Goal: Transaction & Acquisition: Purchase product/service

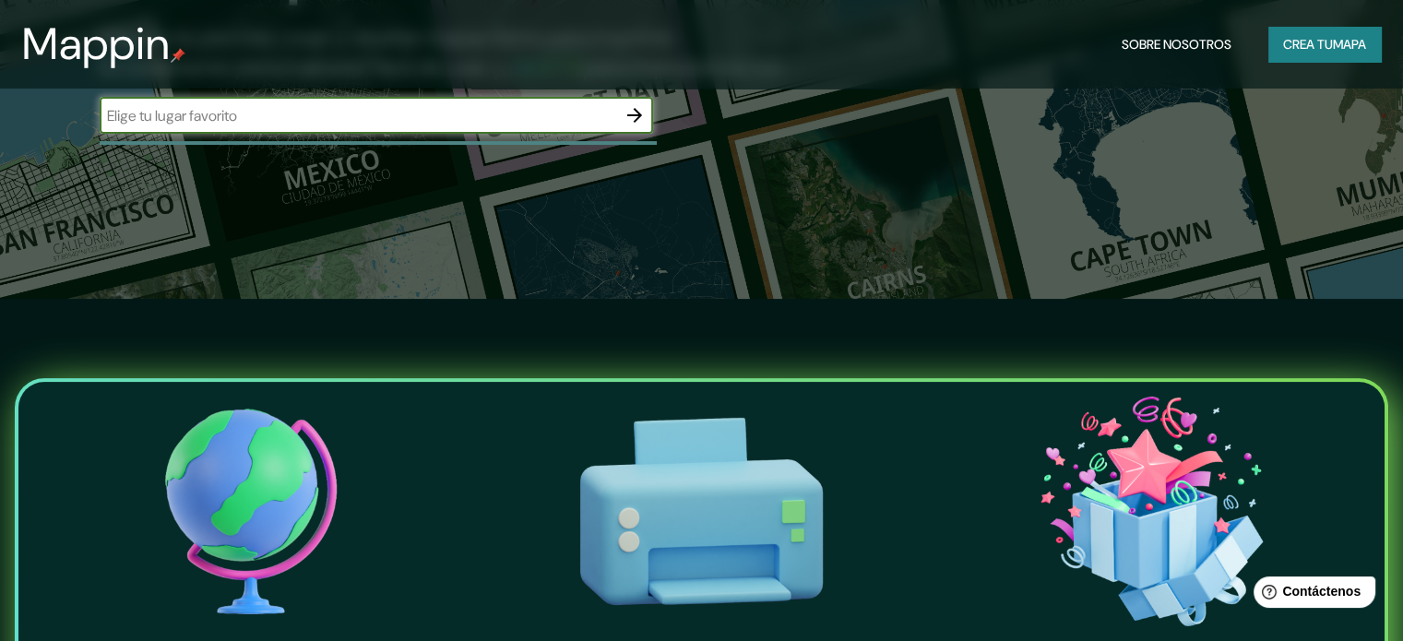
scroll to position [369, 0]
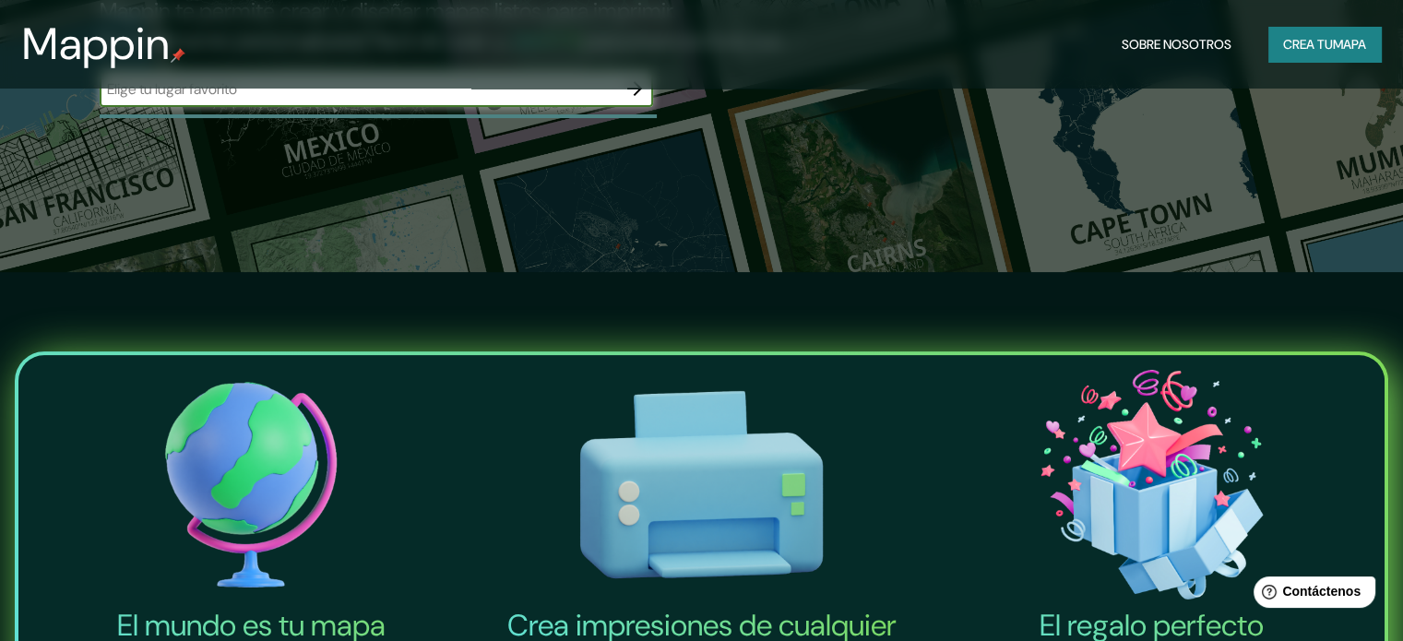
click at [1310, 57] on button "Crea tu mapa" at bounding box center [1324, 44] width 113 height 35
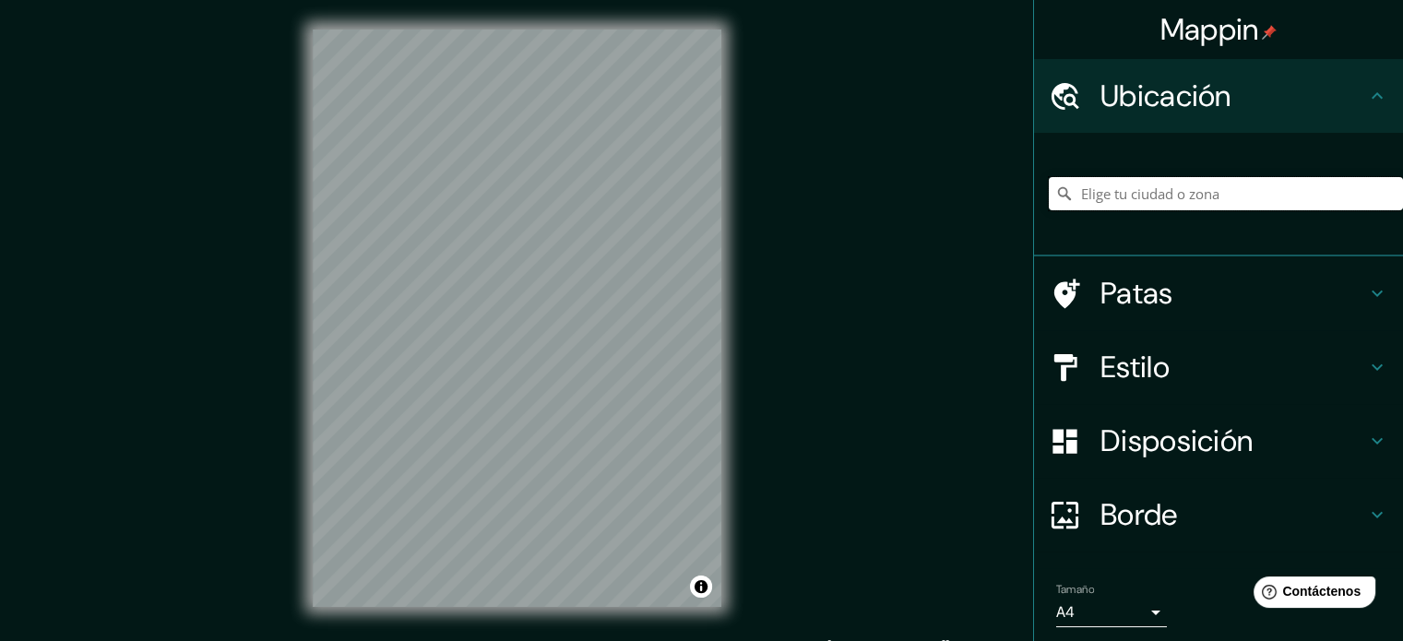
click at [1284, 198] on input "Elige tu ciudad o zona" at bounding box center [1226, 193] width 354 height 33
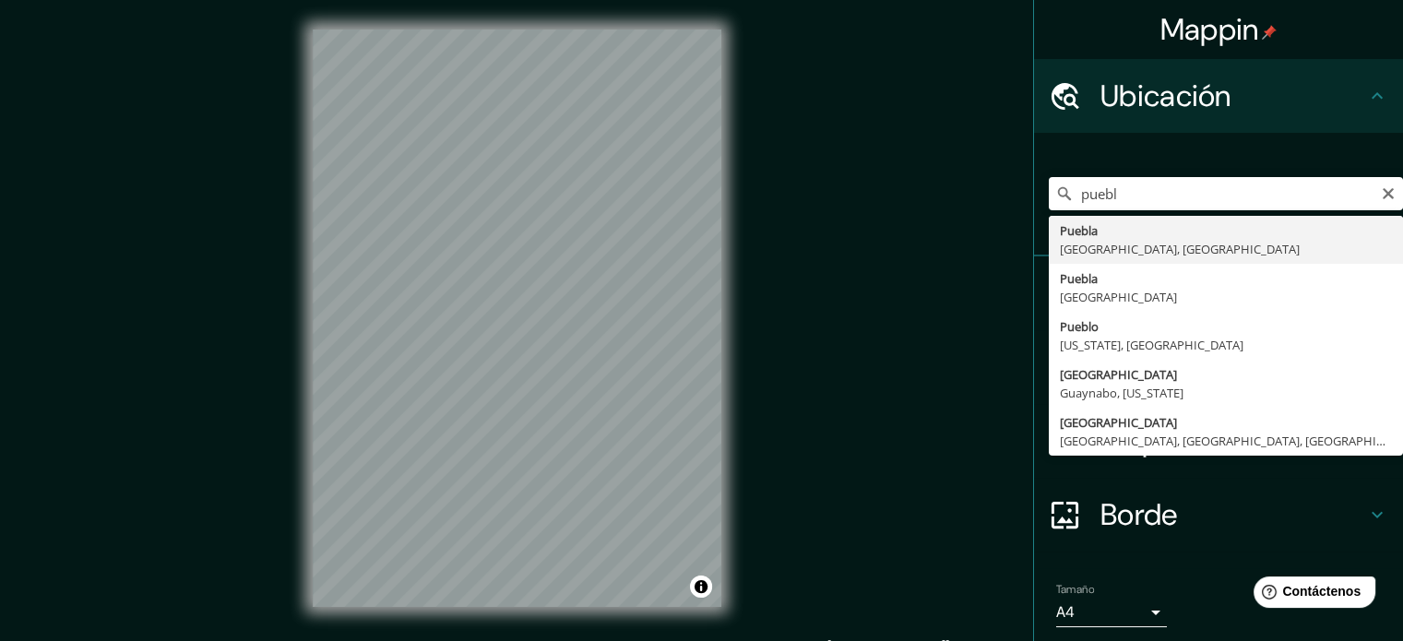
type input "[GEOGRAPHIC_DATA], [GEOGRAPHIC_DATA], [GEOGRAPHIC_DATA]"
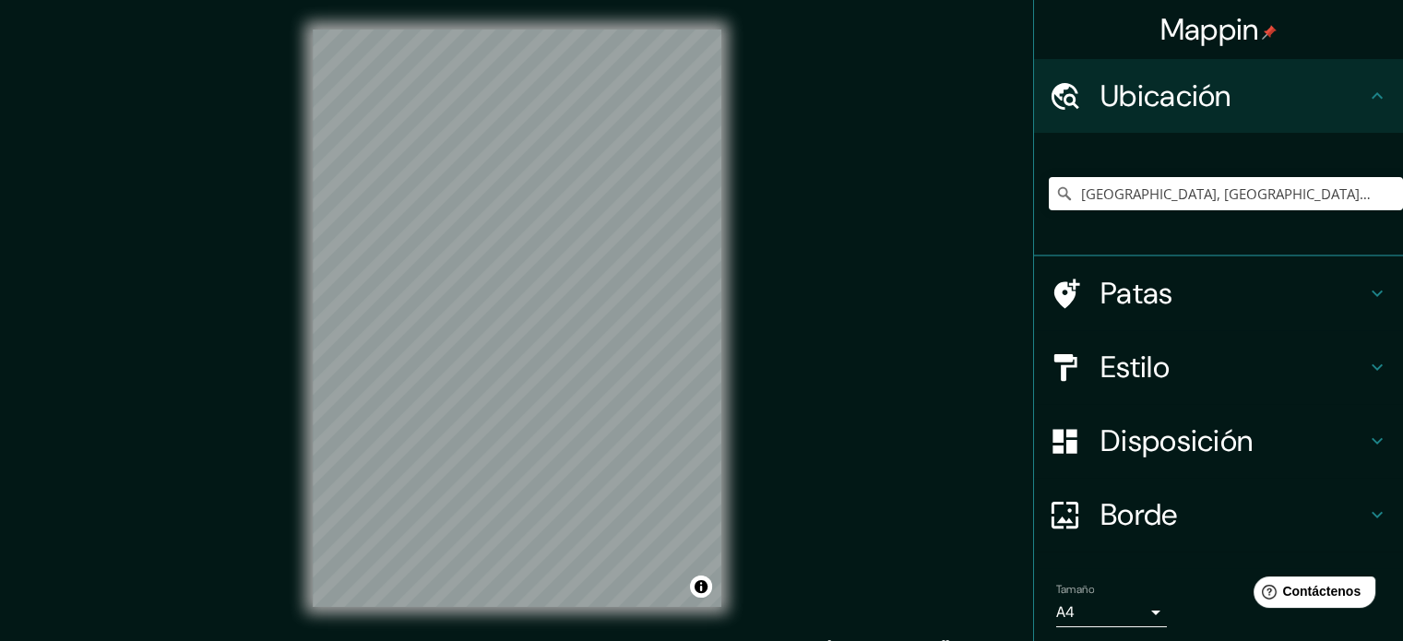
click at [757, 116] on div "Mappin Ubicación [GEOGRAPHIC_DATA], [GEOGRAPHIC_DATA], [GEOGRAPHIC_DATA] [GEOGR…" at bounding box center [701, 333] width 1403 height 666
click at [800, 364] on div "Mappin Ubicación [GEOGRAPHIC_DATA], [GEOGRAPHIC_DATA], [GEOGRAPHIC_DATA] [GEOGR…" at bounding box center [701, 333] width 1403 height 666
click at [409, 390] on div "© Mapbox © OpenStreetMap Improve this map" at bounding box center [517, 318] width 468 height 636
click at [1183, 362] on h4 "Estilo" at bounding box center [1233, 367] width 266 height 37
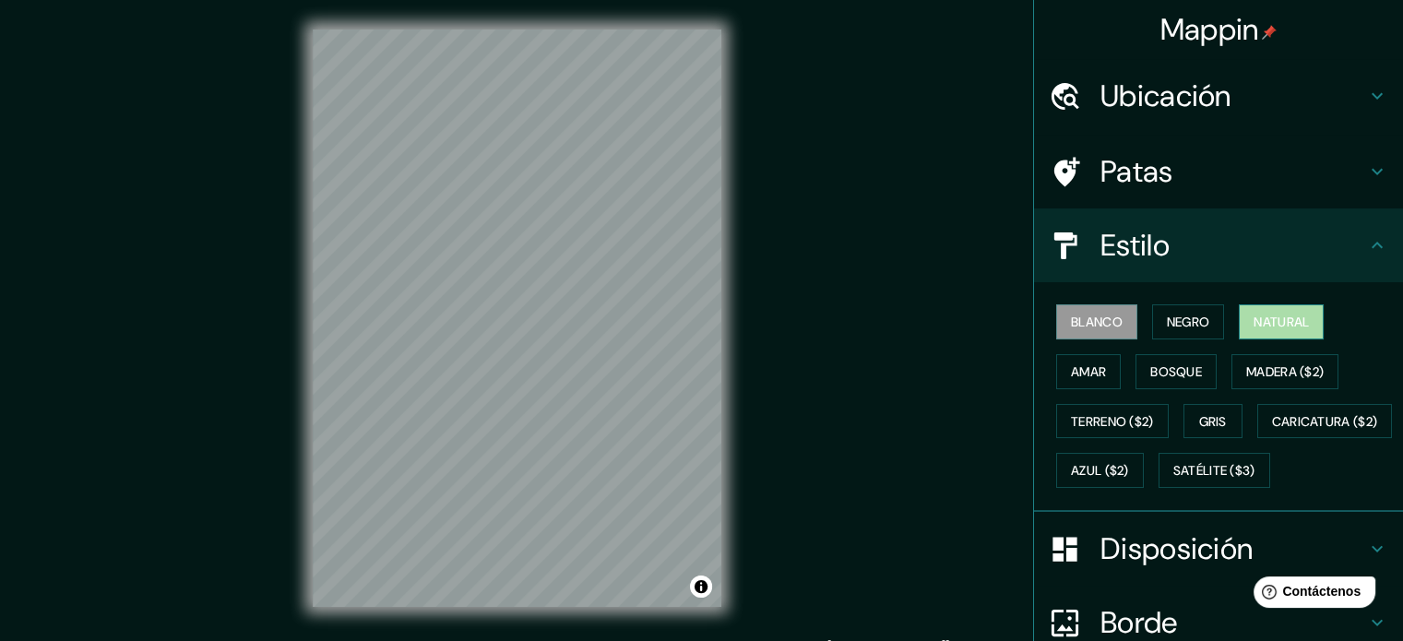
click at [1258, 322] on font "Natural" at bounding box center [1280, 322] width 55 height 17
click at [1150, 363] on font "Bosque" at bounding box center [1176, 371] width 52 height 17
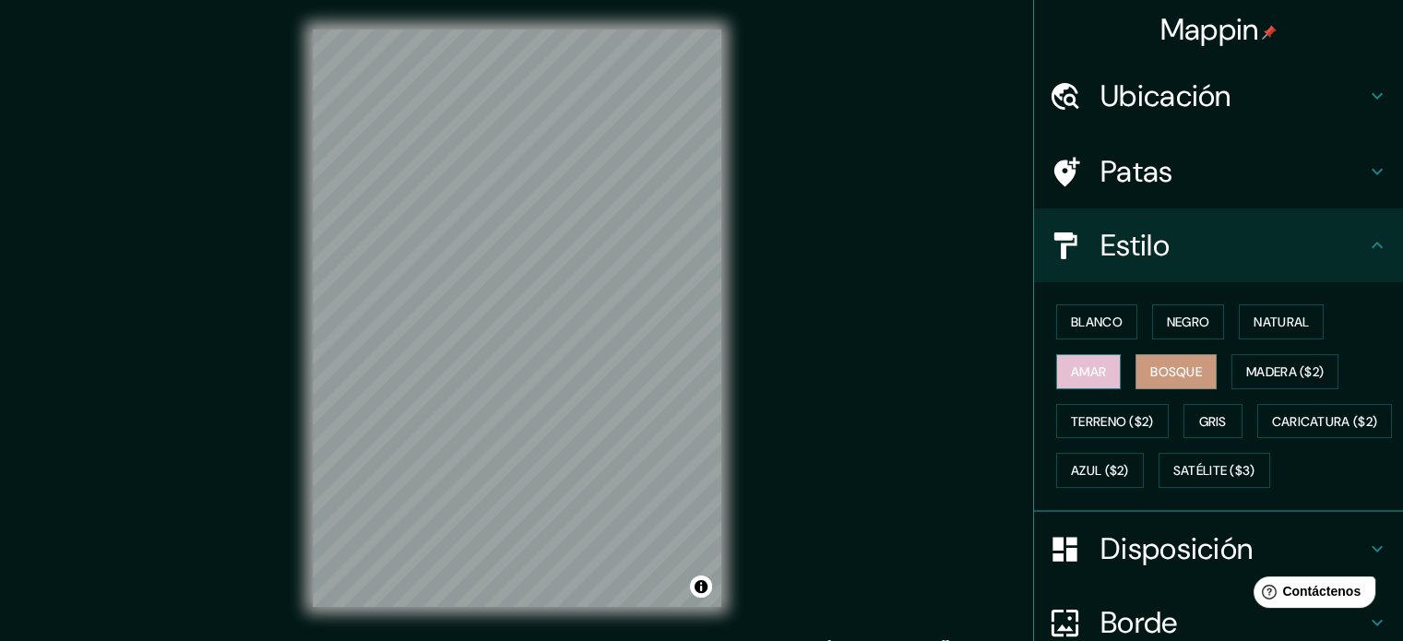
click at [1056, 377] on button "Amar" at bounding box center [1088, 371] width 65 height 35
click at [1175, 312] on font "Negro" at bounding box center [1188, 322] width 43 height 24
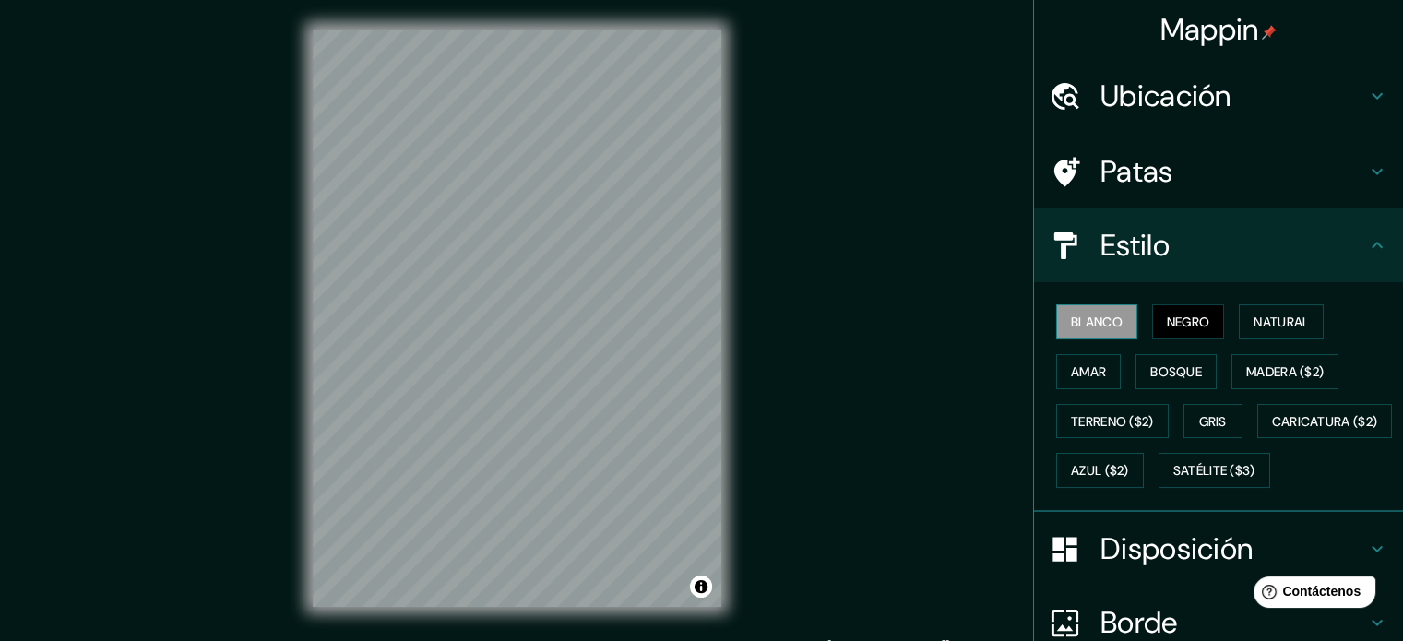
click at [1085, 322] on font "Blanco" at bounding box center [1097, 322] width 52 height 17
click at [1204, 418] on font "Gris" at bounding box center [1213, 421] width 28 height 17
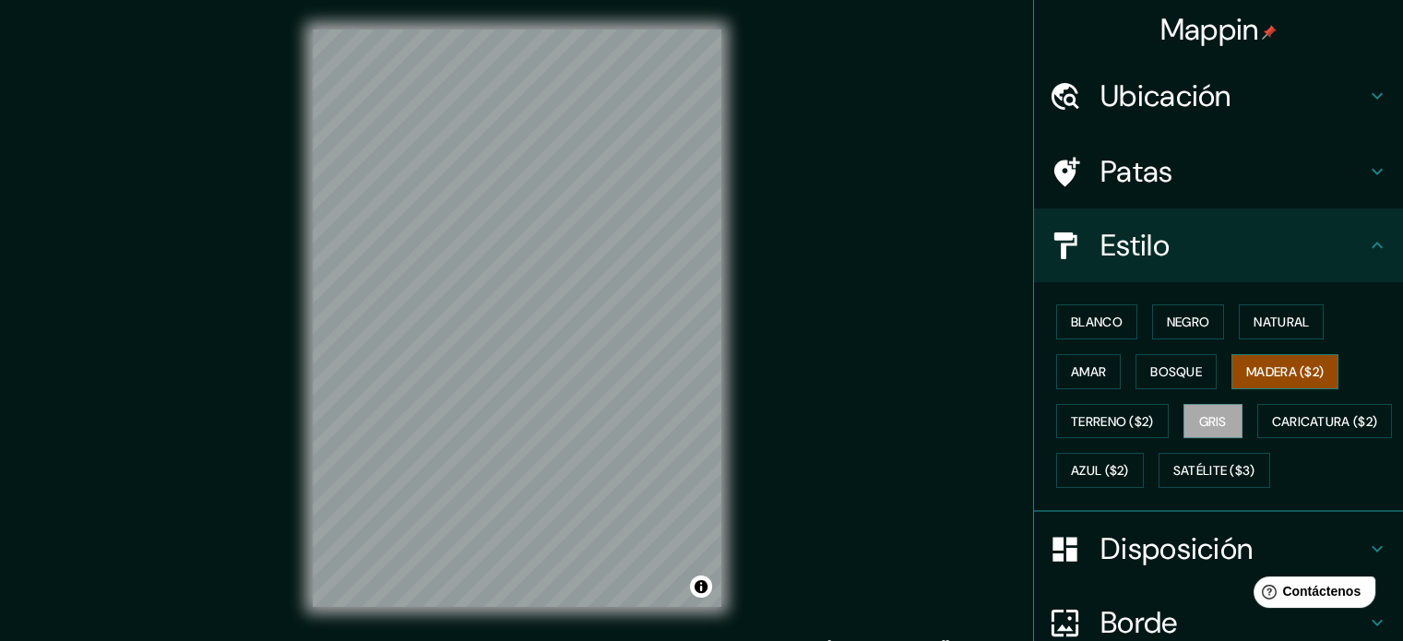
click at [1272, 364] on font "Madera ($2)" at bounding box center [1284, 371] width 77 height 17
click at [1272, 430] on font "Caricatura ($2)" at bounding box center [1325, 421] width 106 height 17
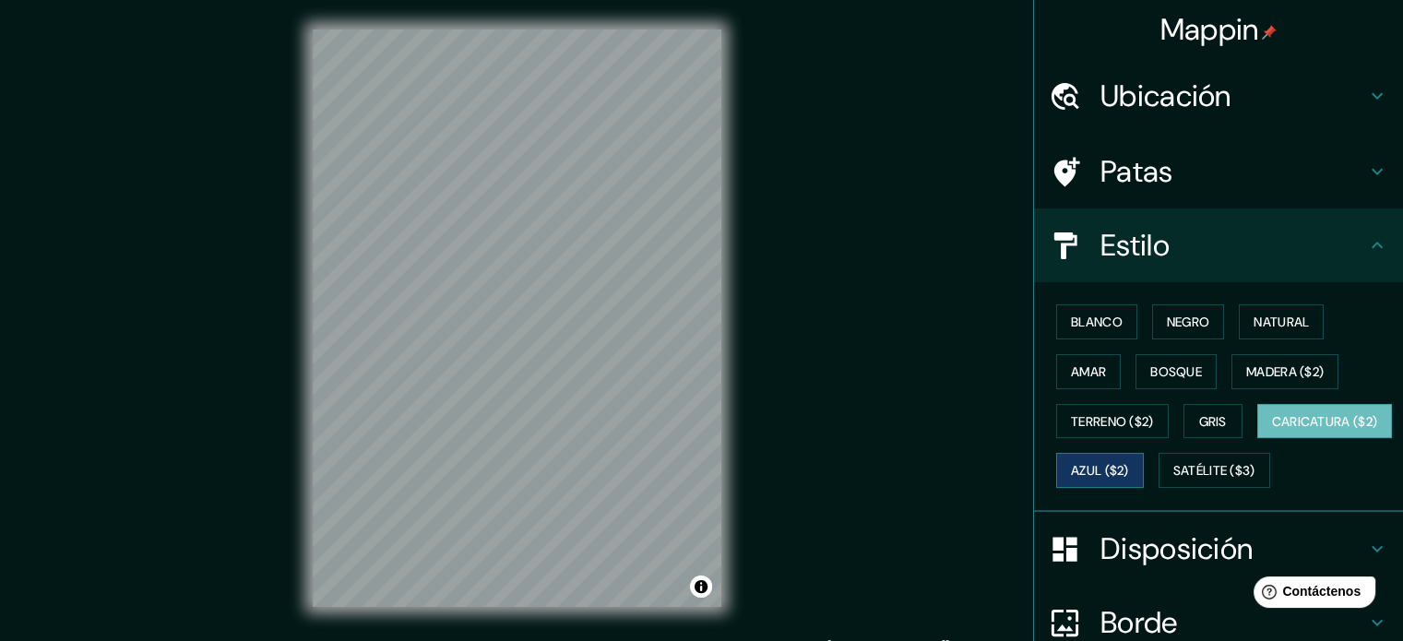
click at [1129, 466] on font "Azul ($2)" at bounding box center [1100, 471] width 58 height 17
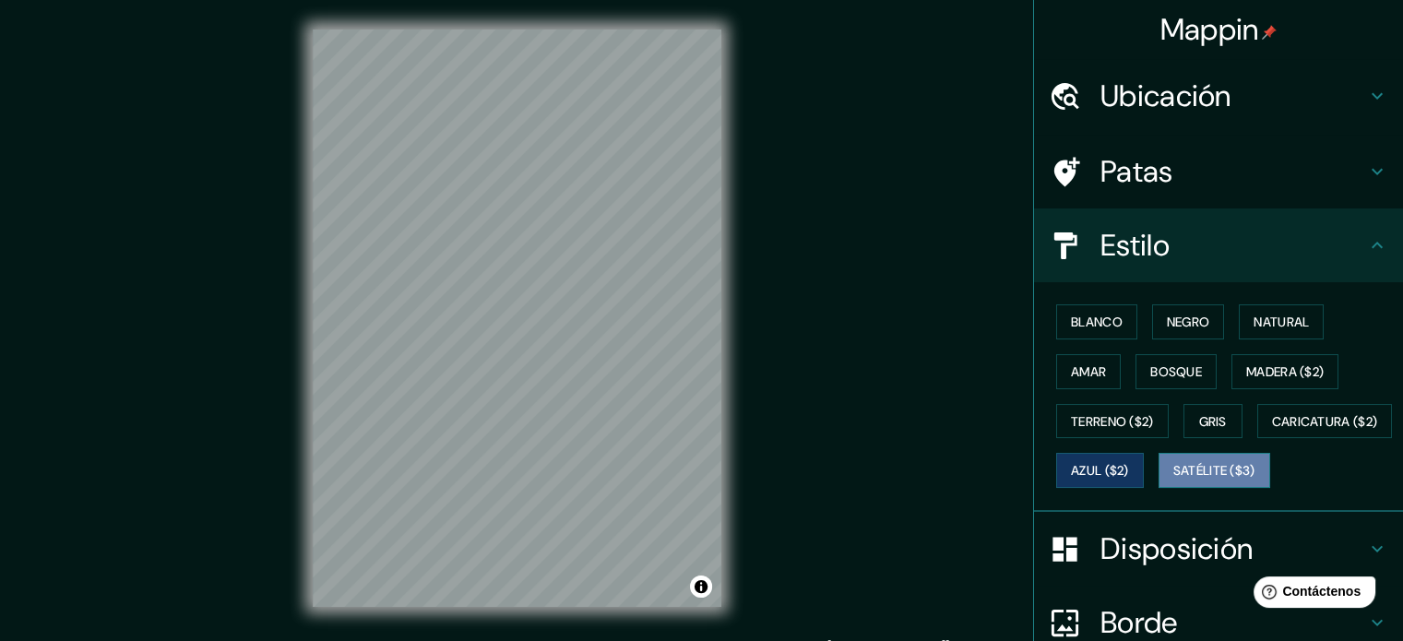
click at [1173, 480] on font "Satélite ($3)" at bounding box center [1214, 471] width 82 height 17
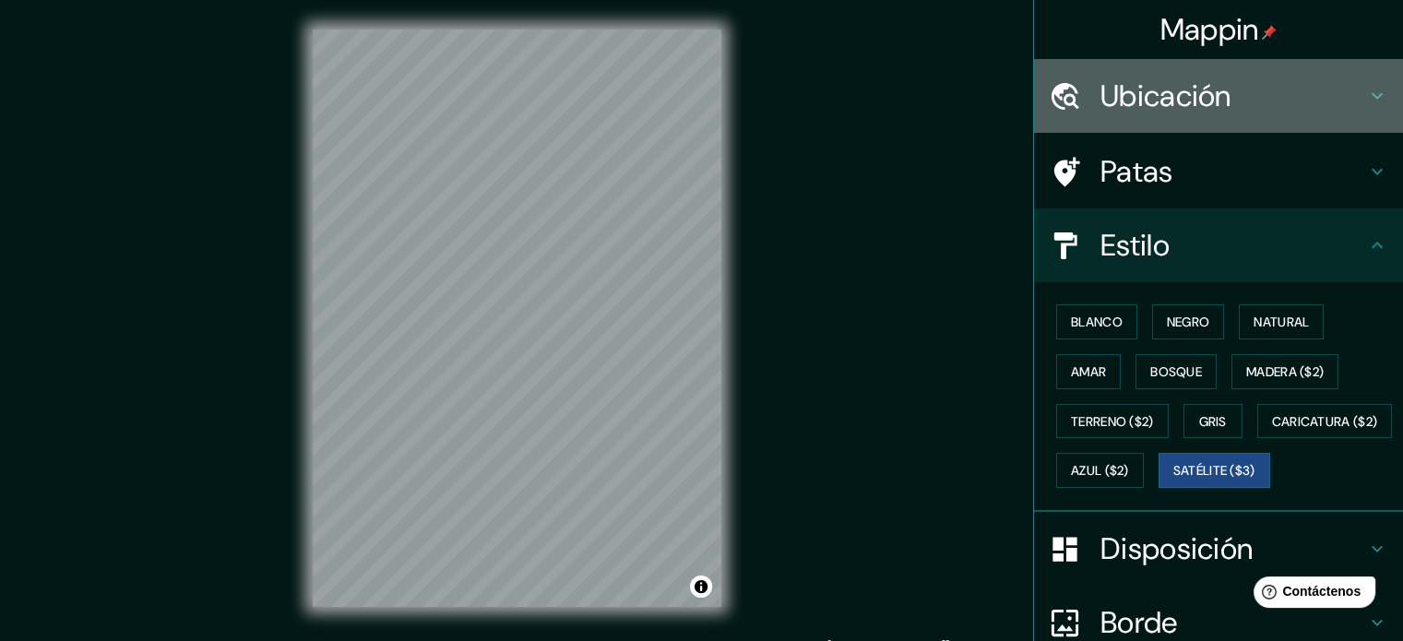
click at [1335, 99] on h4 "Ubicación" at bounding box center [1233, 95] width 266 height 37
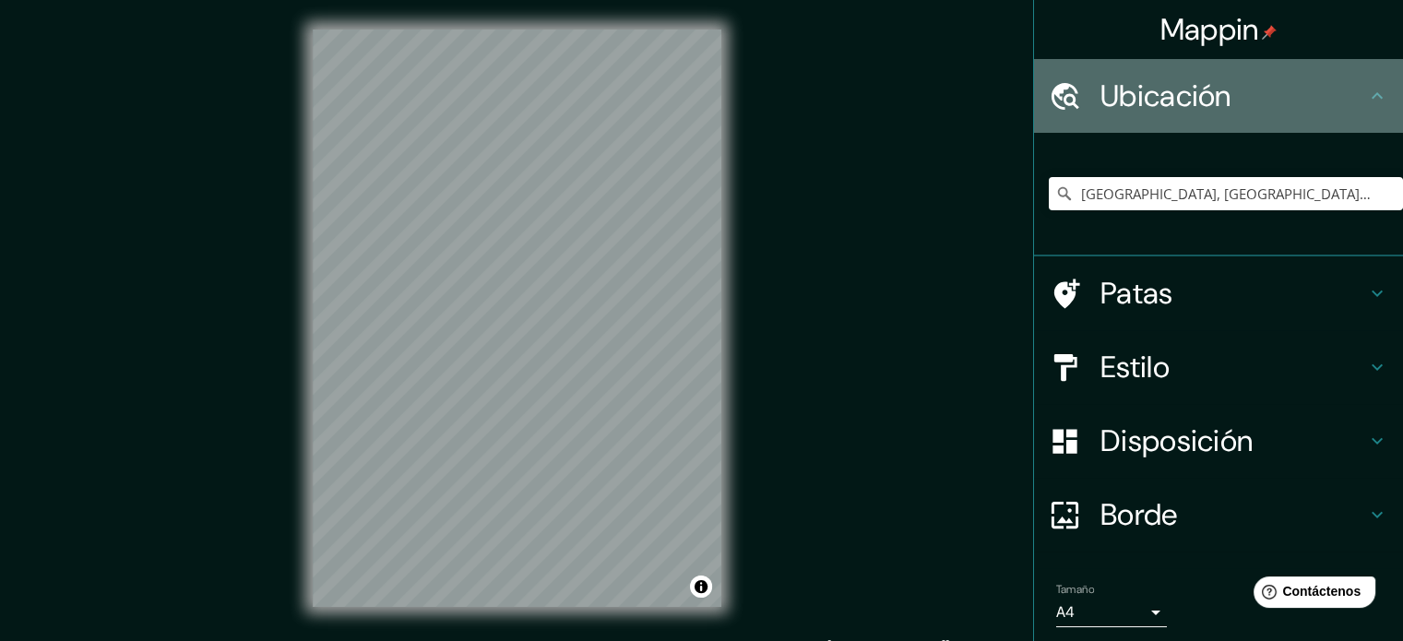
click at [1335, 99] on h4 "Ubicación" at bounding box center [1233, 95] width 266 height 37
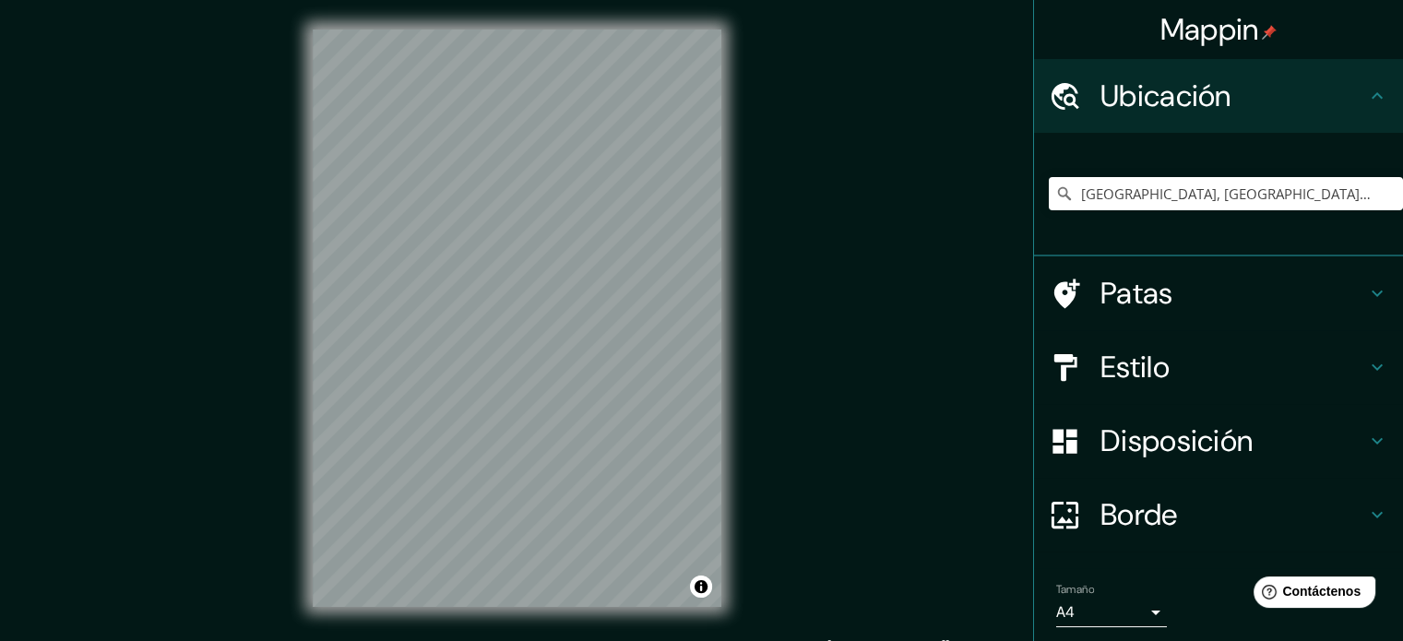
click at [1272, 279] on h4 "Patas" at bounding box center [1233, 293] width 266 height 37
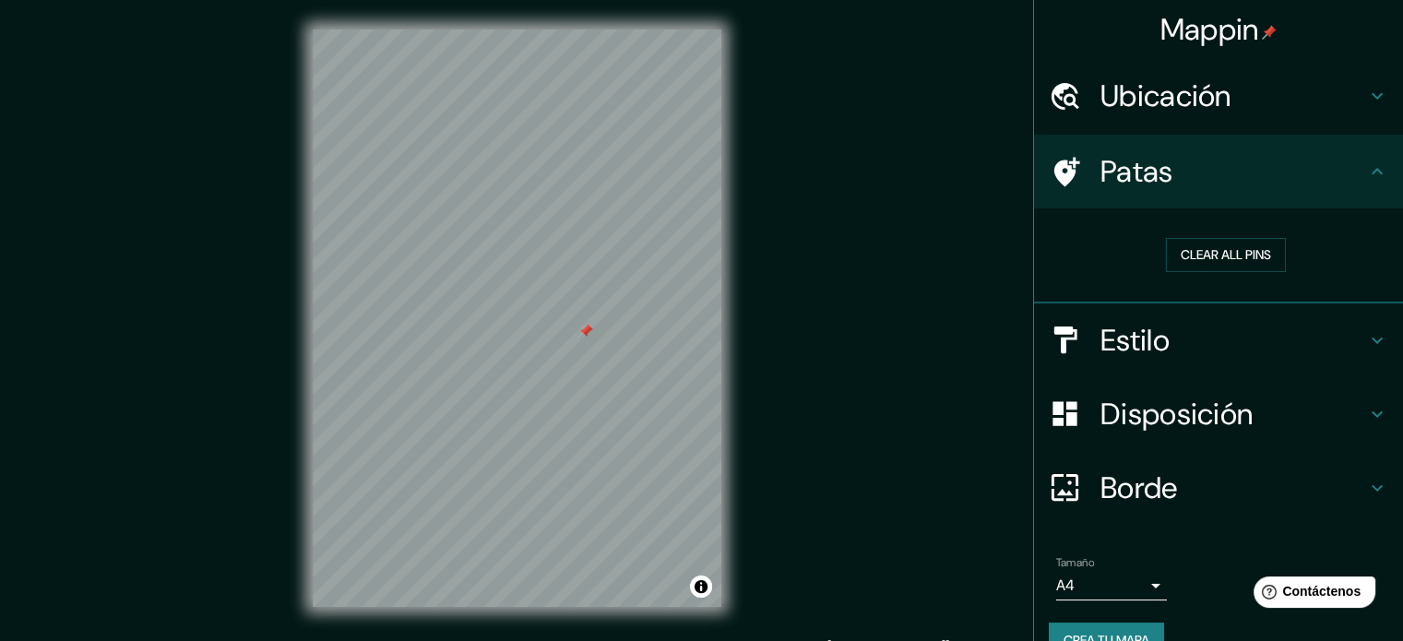
click at [1270, 491] on h4 "Borde" at bounding box center [1233, 487] width 266 height 37
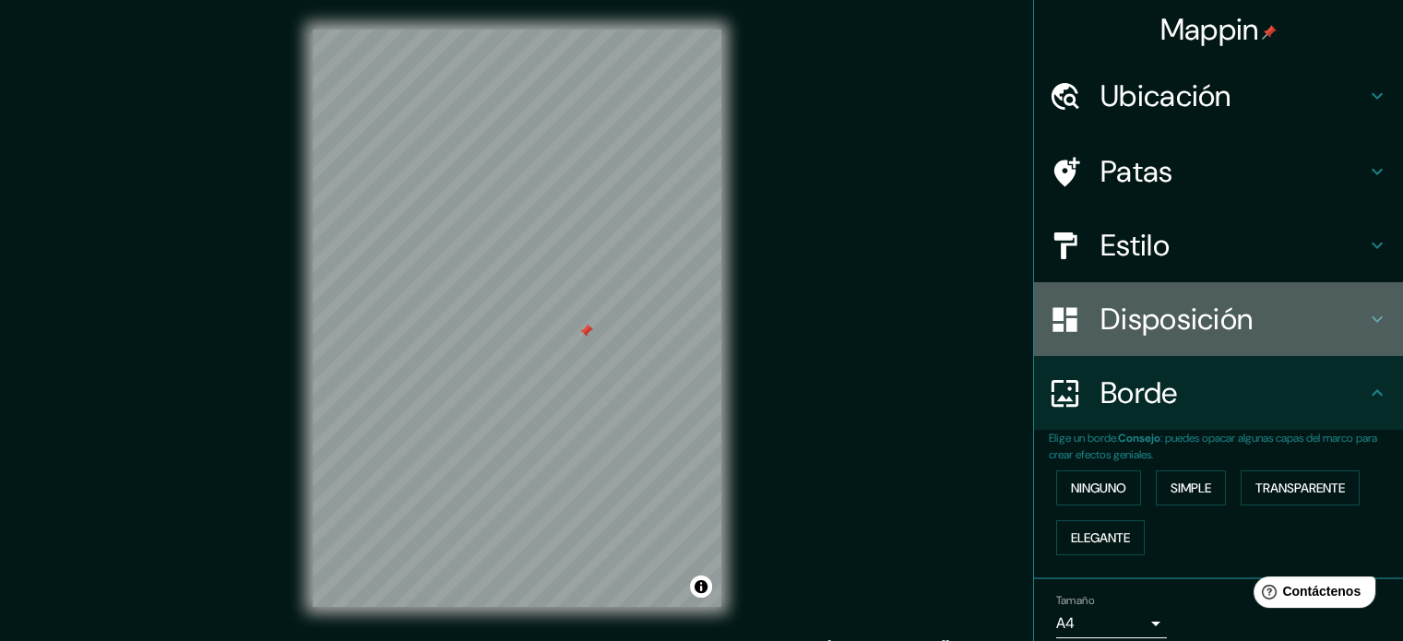
click at [1252, 325] on h4 "Disposición" at bounding box center [1233, 319] width 266 height 37
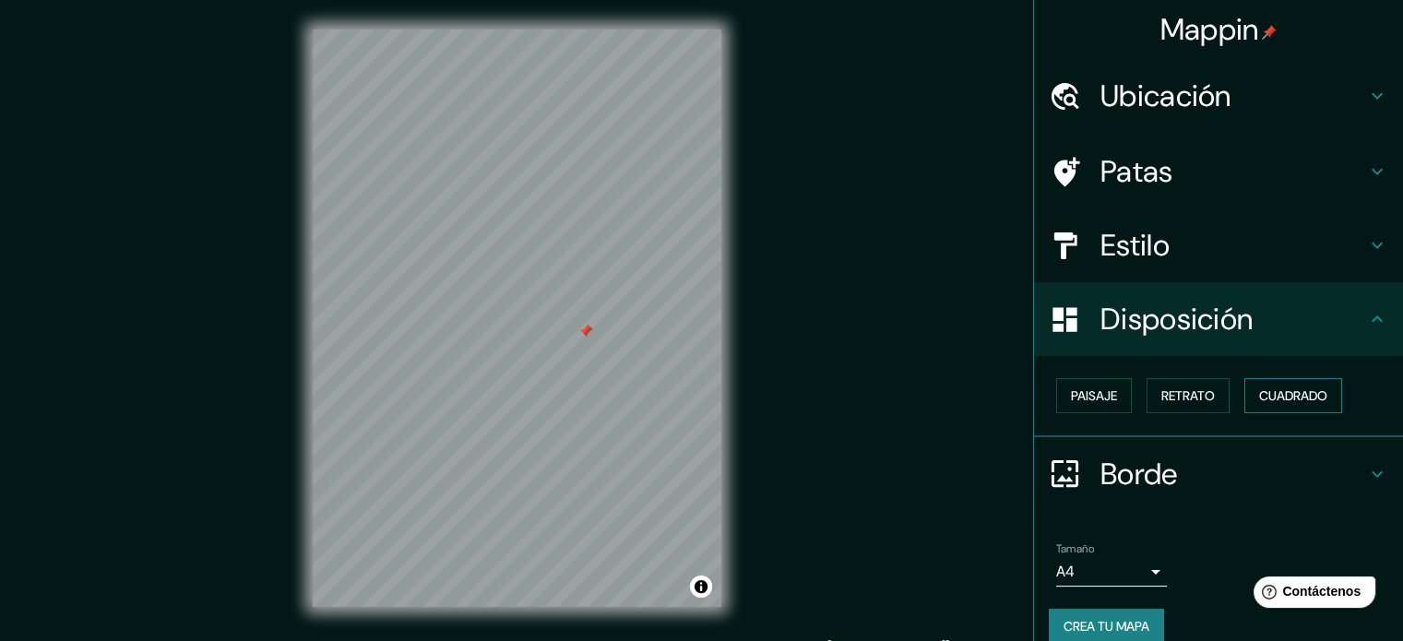
click at [1271, 394] on font "Cuadrado" at bounding box center [1293, 395] width 68 height 17
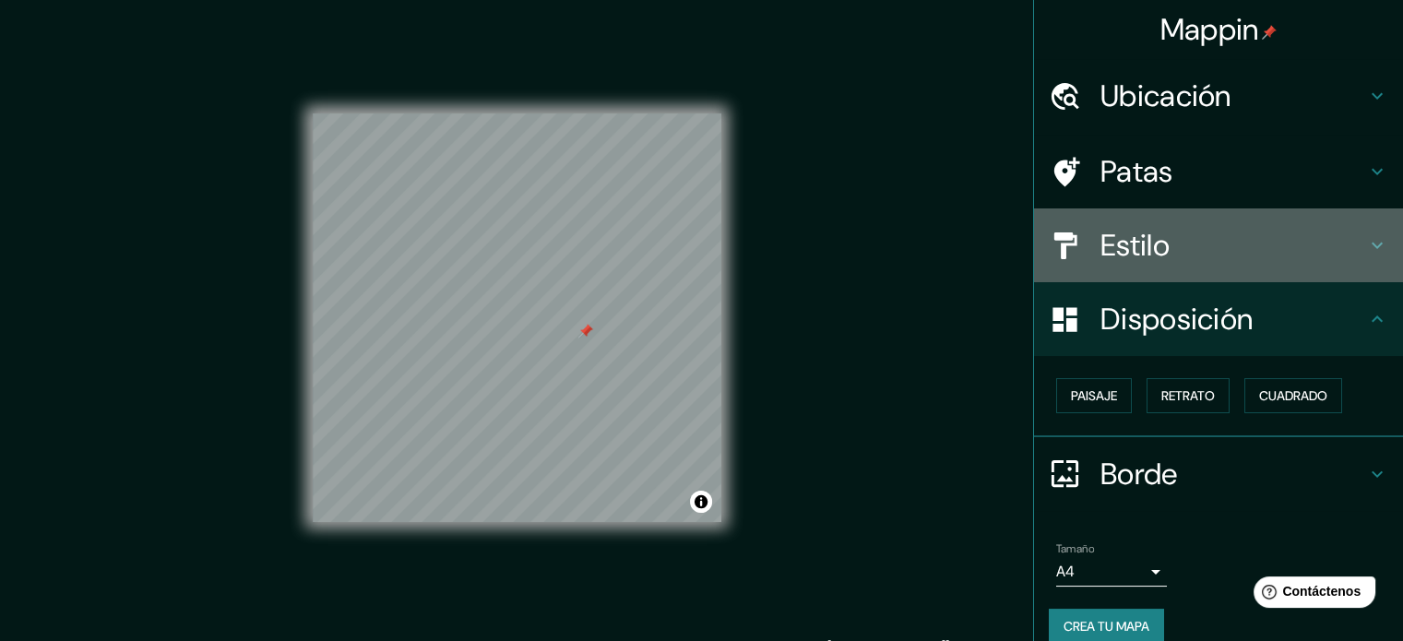
click at [1180, 233] on h4 "Estilo" at bounding box center [1233, 245] width 266 height 37
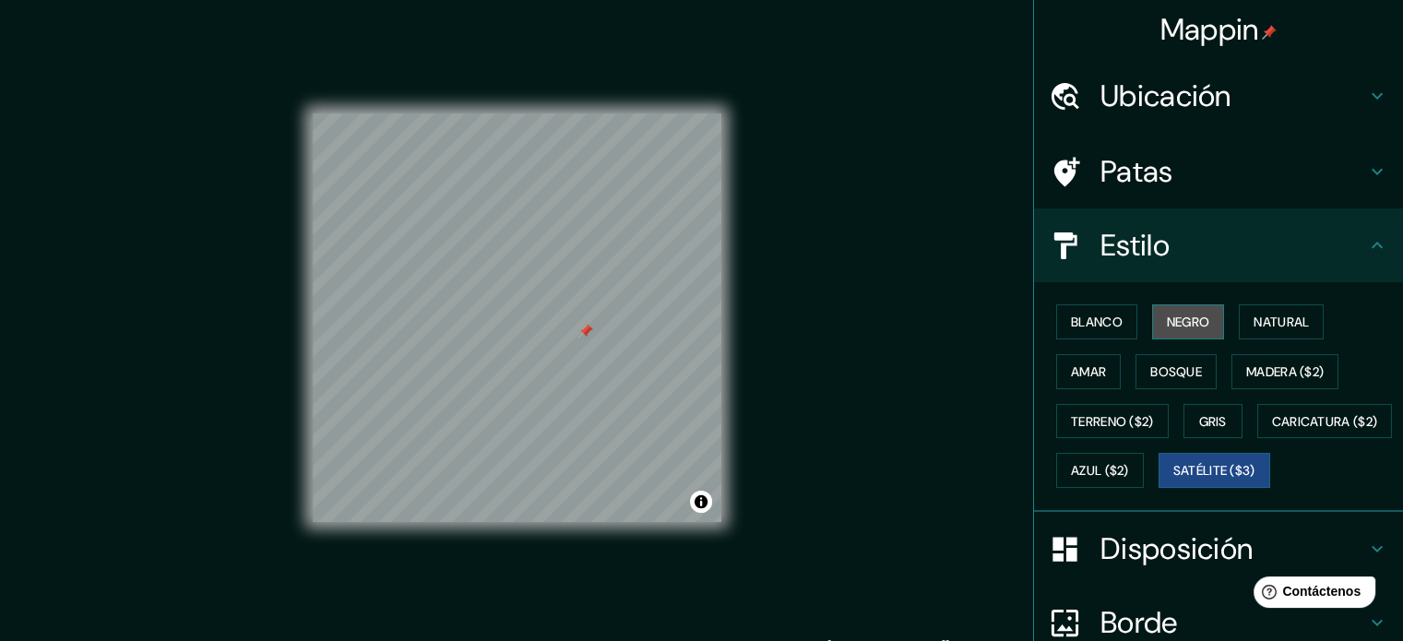
click at [1189, 327] on font "Negro" at bounding box center [1188, 322] width 43 height 17
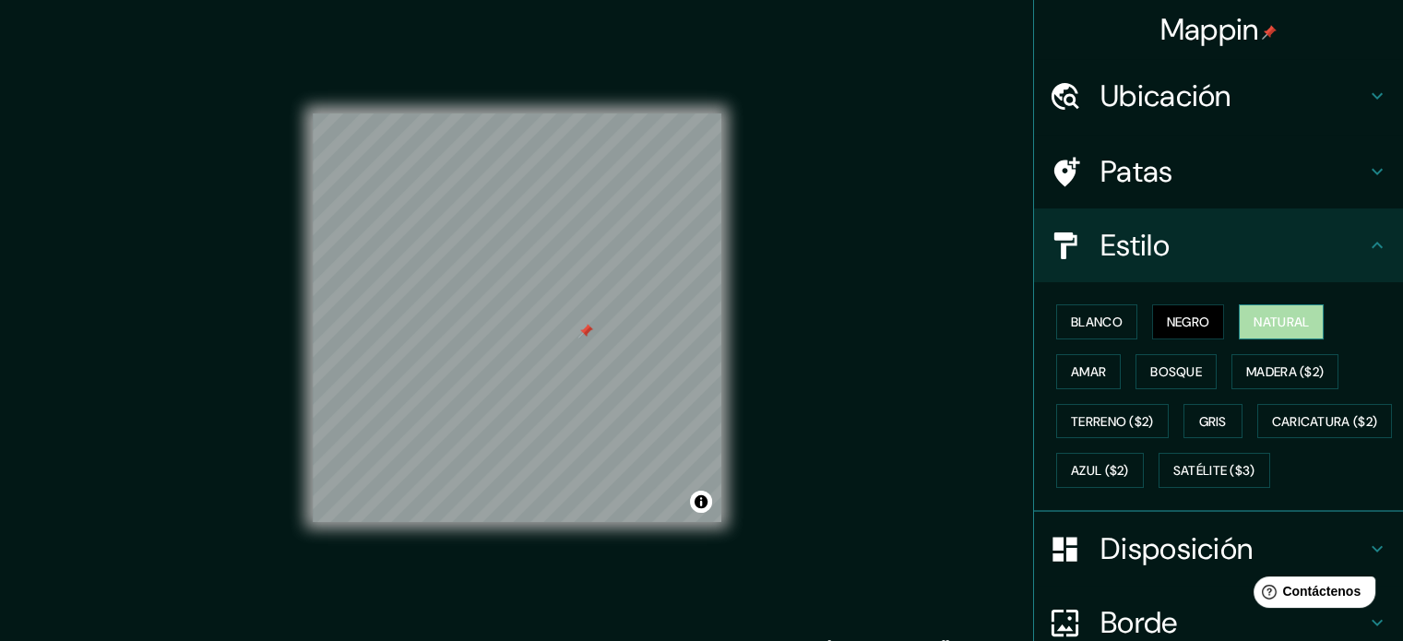
click at [1287, 330] on font "Natural" at bounding box center [1280, 322] width 55 height 24
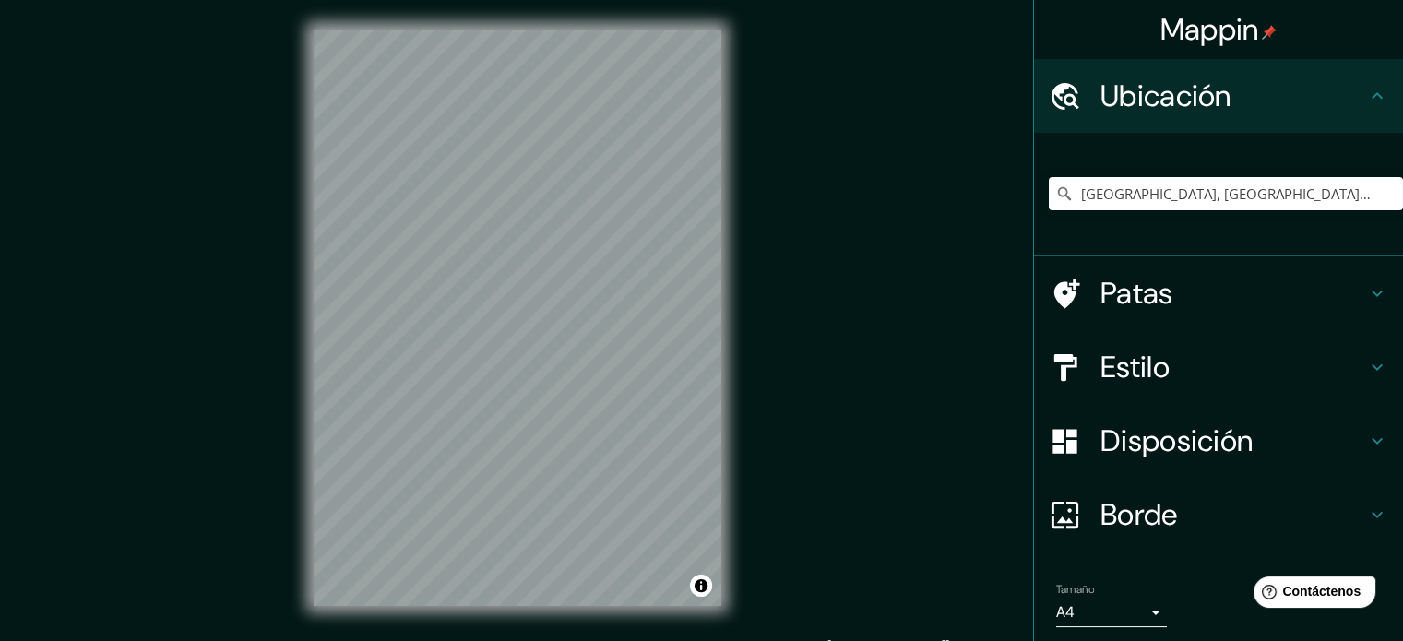
click at [1136, 378] on font "Estilo" at bounding box center [1134, 367] width 69 height 39
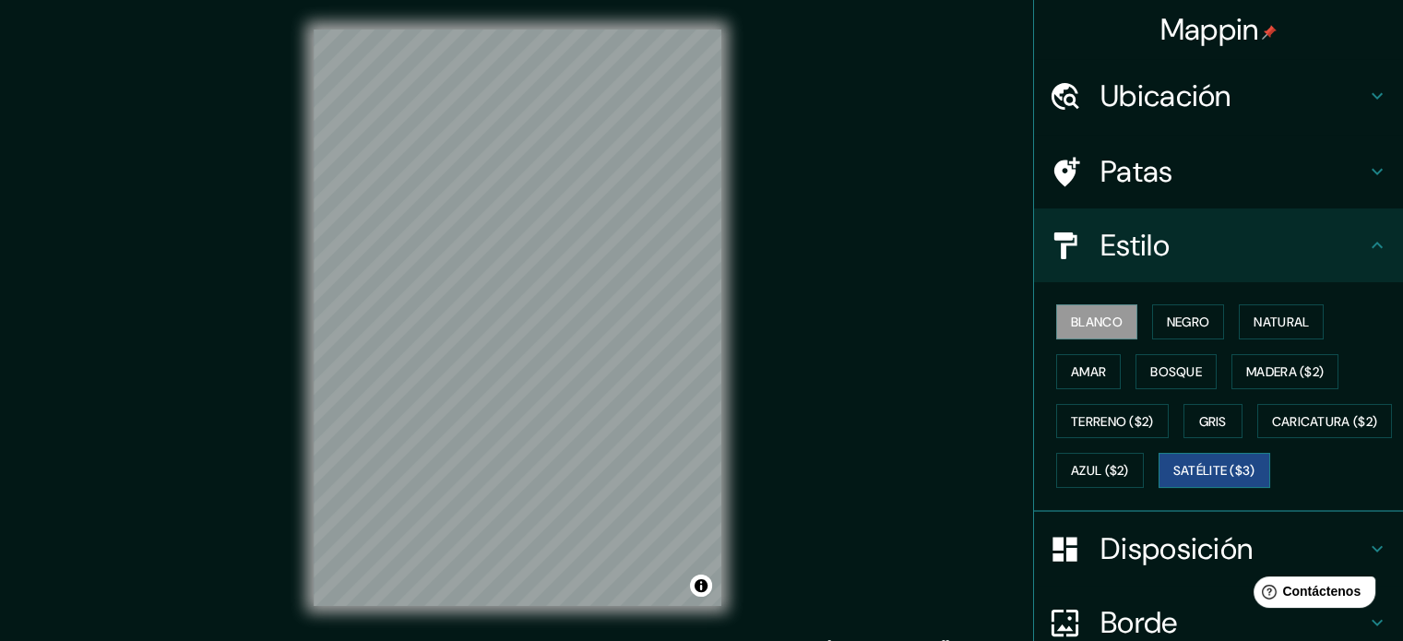
click at [1173, 480] on font "Satélite ($3)" at bounding box center [1214, 471] width 82 height 17
click at [1167, 315] on font "Negro" at bounding box center [1188, 322] width 43 height 17
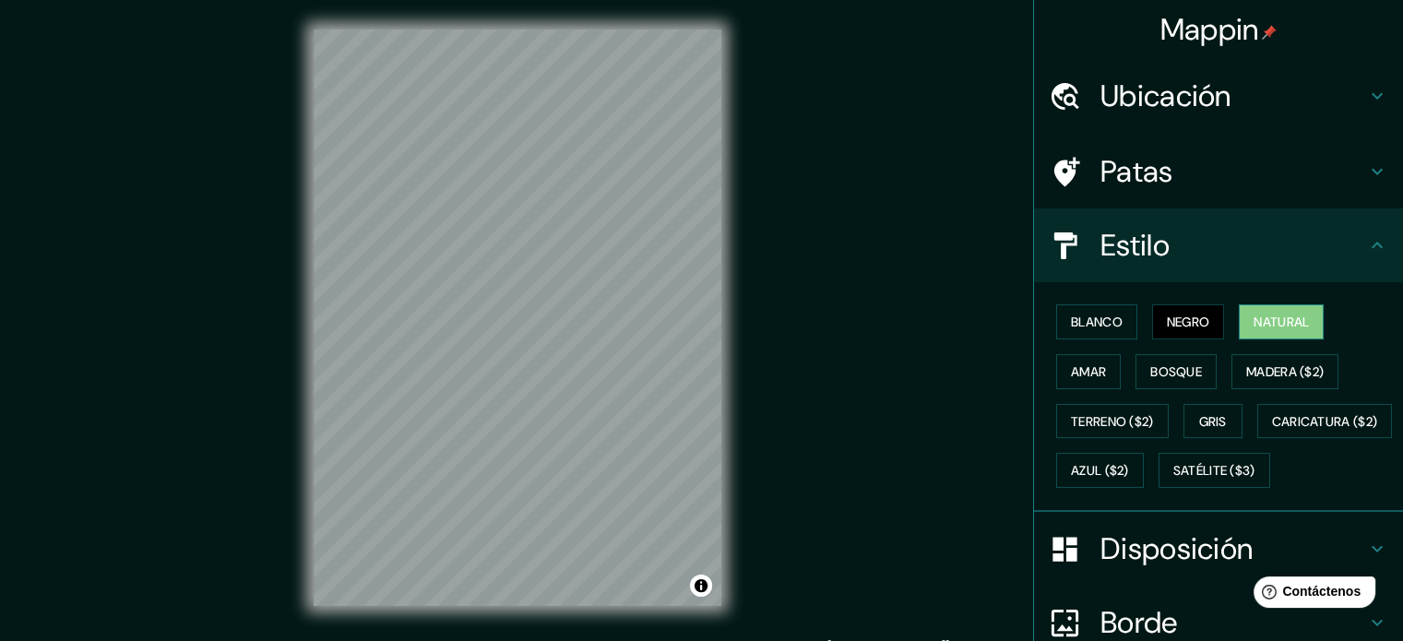
click at [1263, 305] on button "Natural" at bounding box center [1281, 321] width 85 height 35
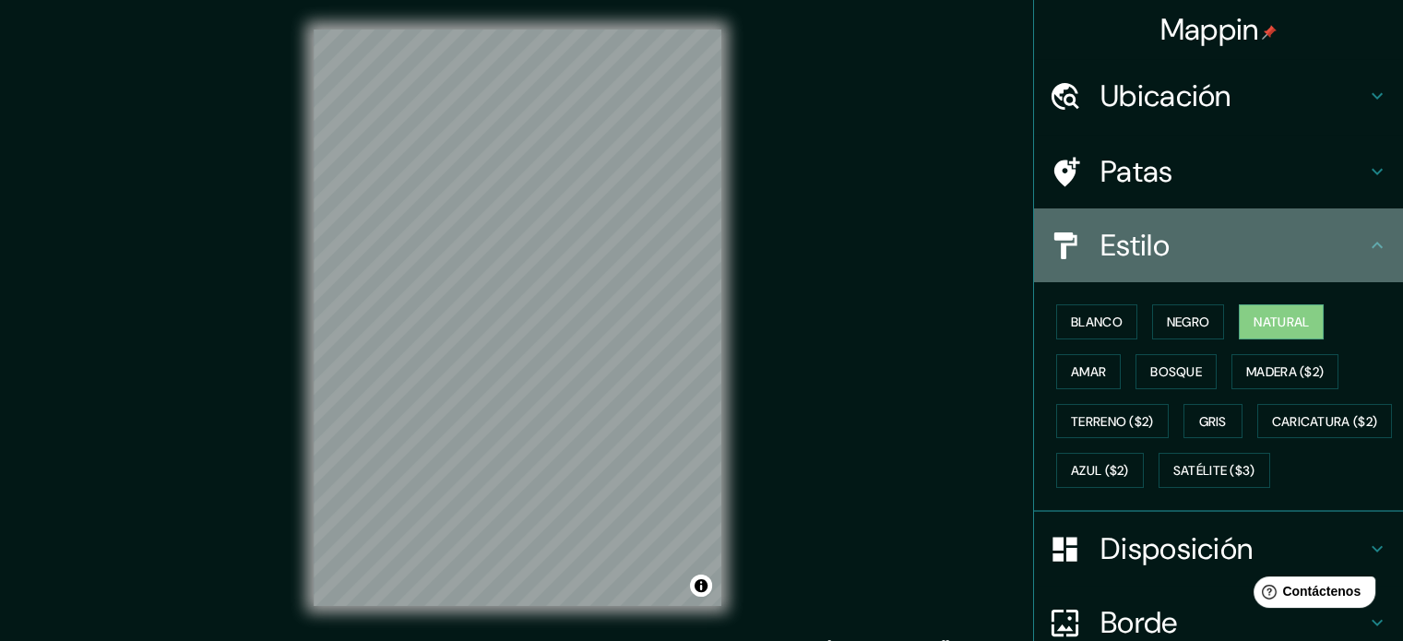
click at [1156, 247] on font "Estilo" at bounding box center [1134, 245] width 69 height 39
click at [1329, 243] on h4 "Estilo" at bounding box center [1233, 245] width 266 height 37
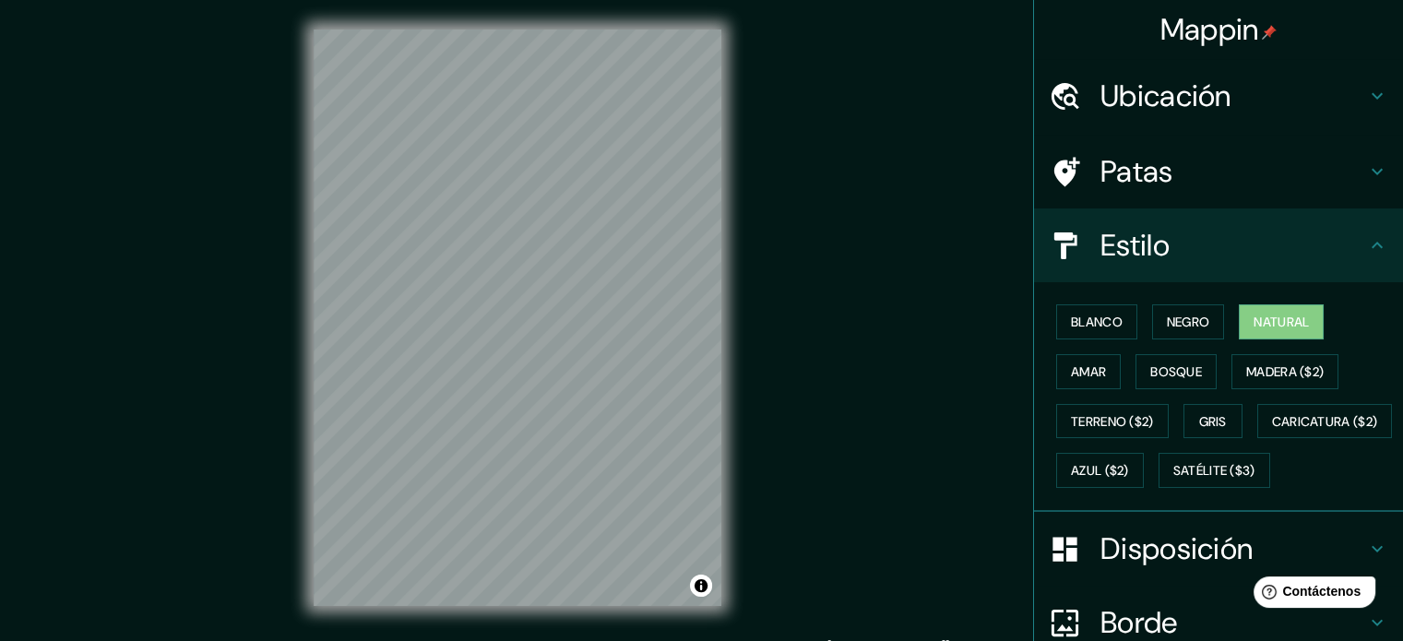
click at [1347, 191] on div "Patas" at bounding box center [1218, 172] width 369 height 74
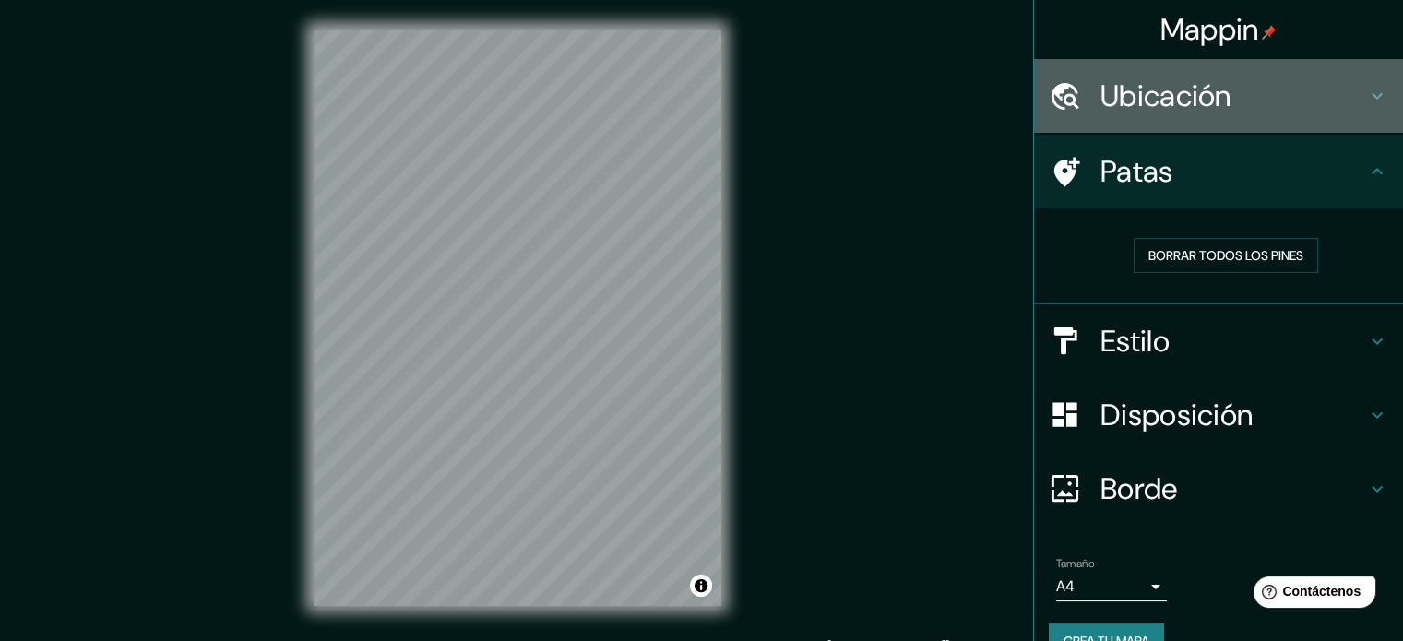
click at [1343, 102] on h4 "Ubicación" at bounding box center [1233, 95] width 266 height 37
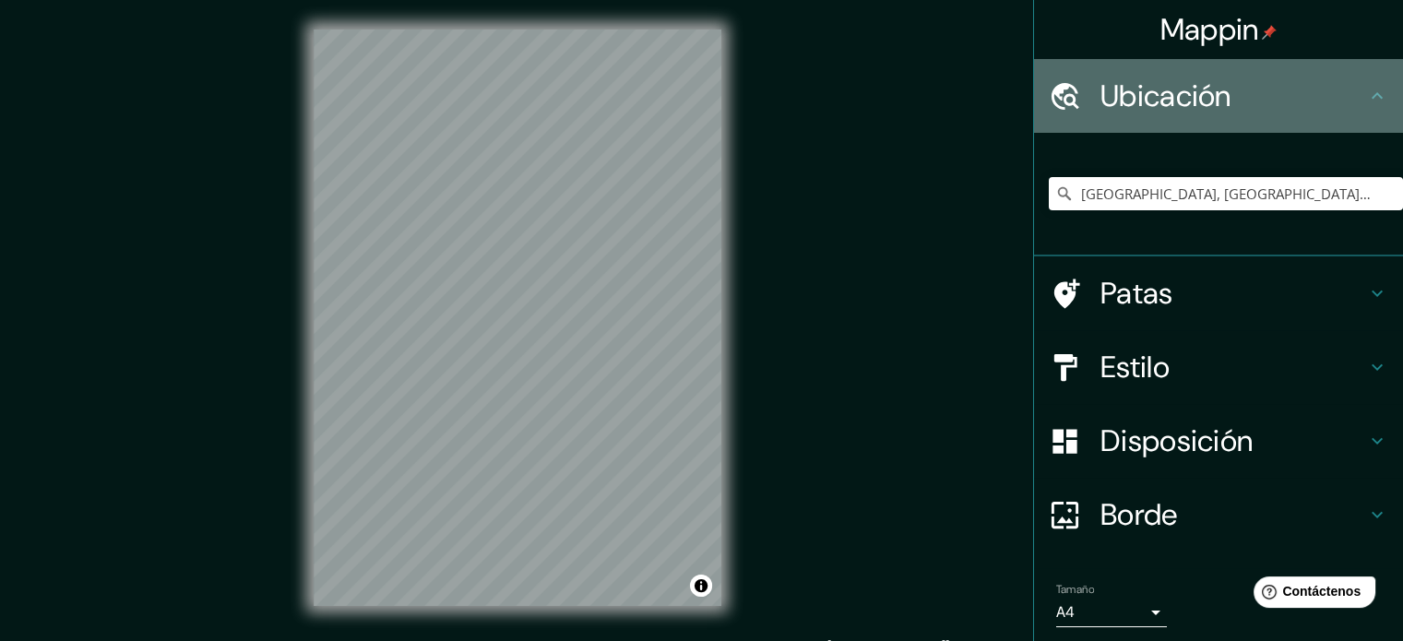
click at [1343, 102] on h4 "Ubicación" at bounding box center [1233, 95] width 266 height 37
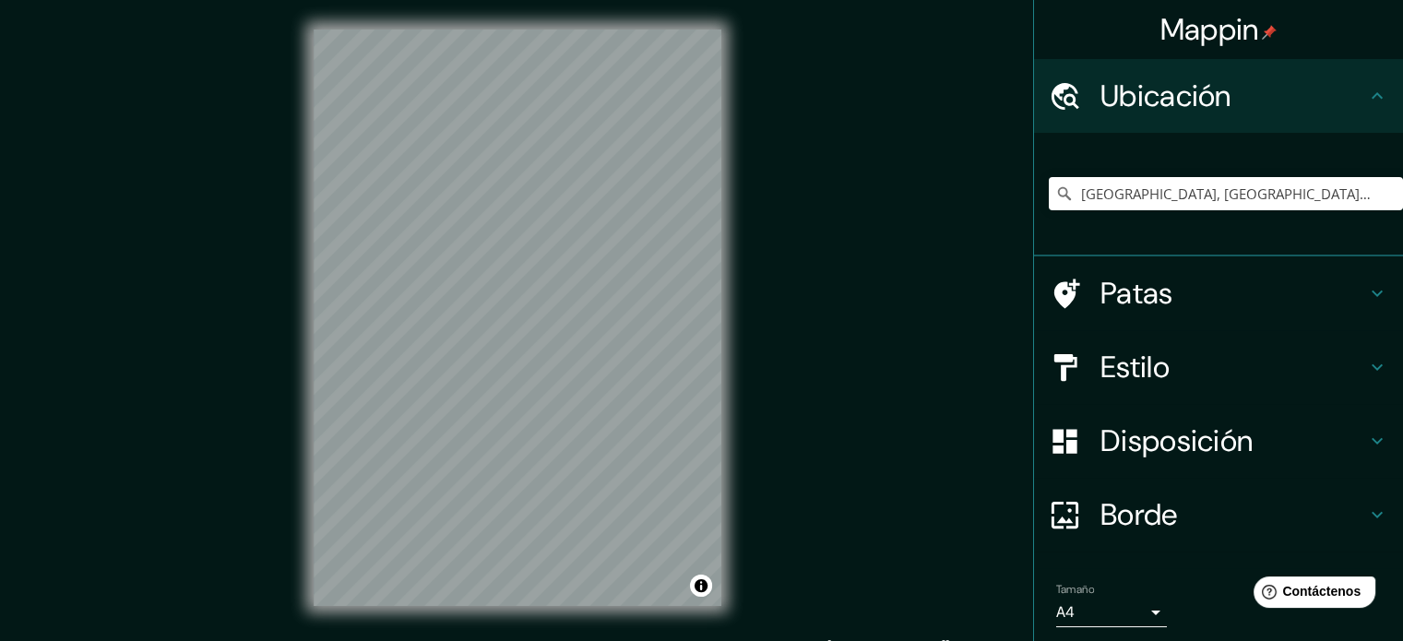
click at [1366, 95] on icon at bounding box center [1377, 96] width 22 height 22
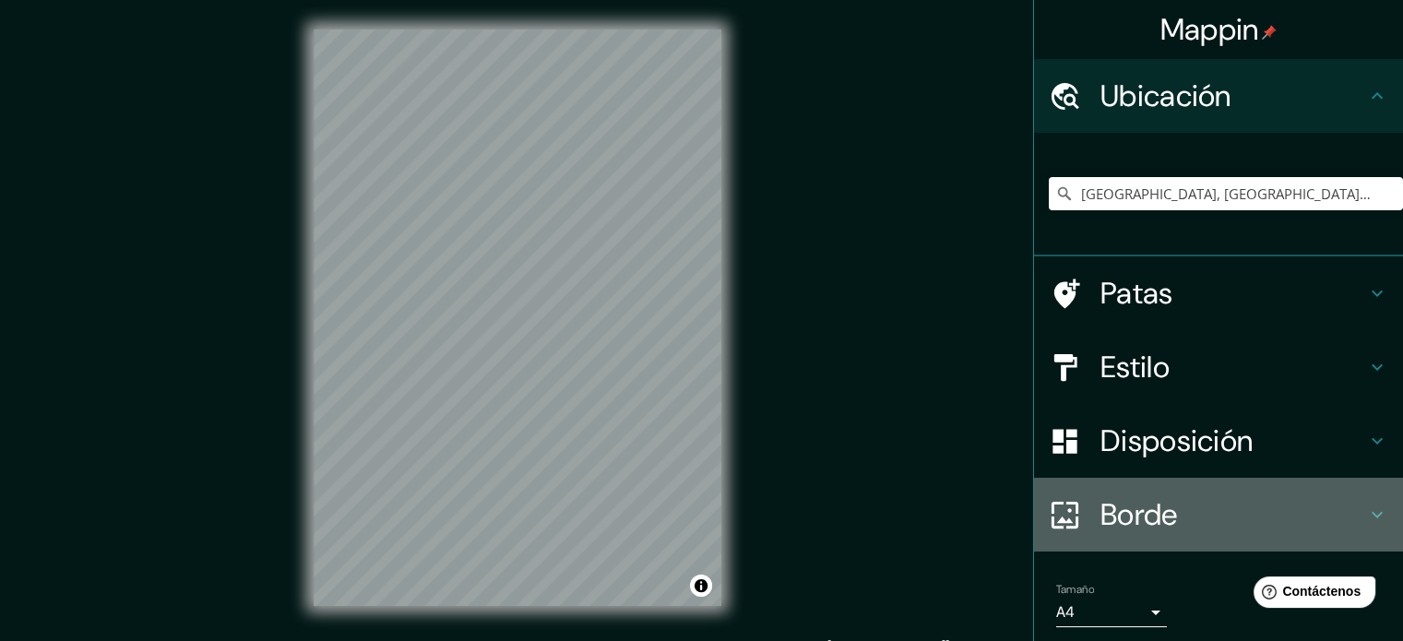
click at [1195, 502] on h4 "Borde" at bounding box center [1233, 514] width 266 height 37
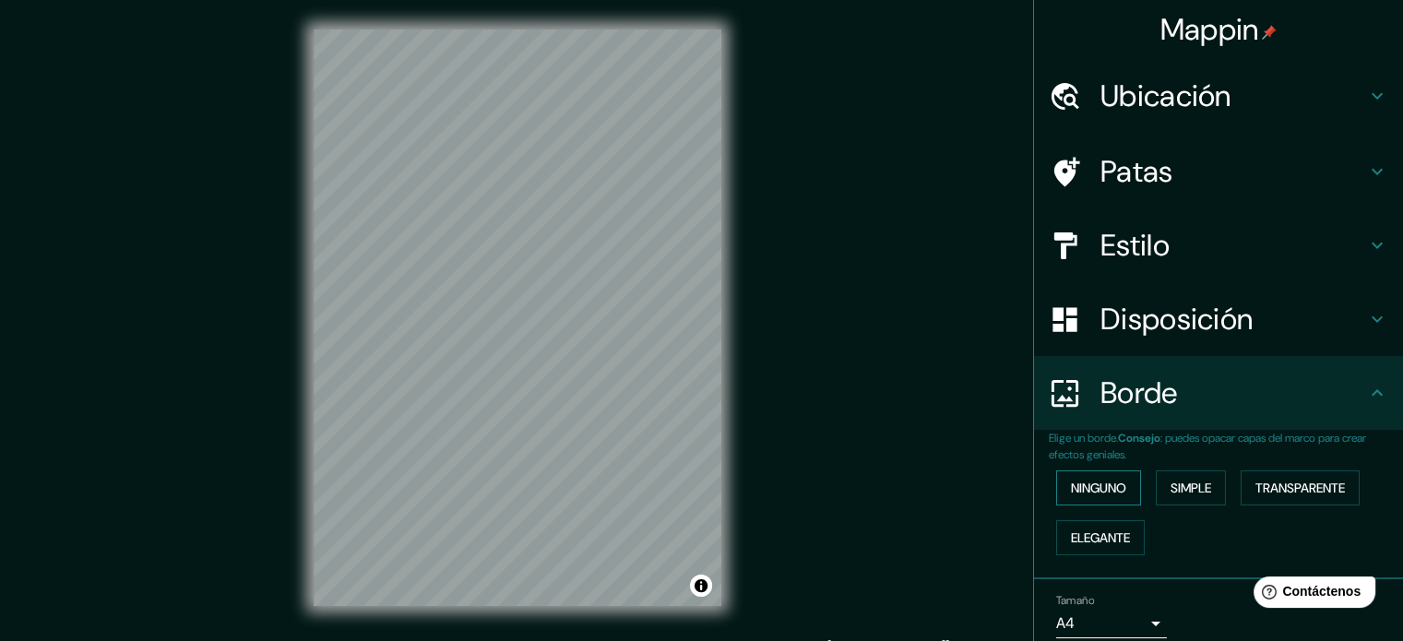
click at [1097, 485] on font "Ninguno" at bounding box center [1098, 488] width 55 height 17
click at [1142, 480] on div "Ninguno Simple Transparente Elegante" at bounding box center [1226, 513] width 354 height 100
click at [1170, 489] on font "Simple" at bounding box center [1190, 488] width 41 height 17
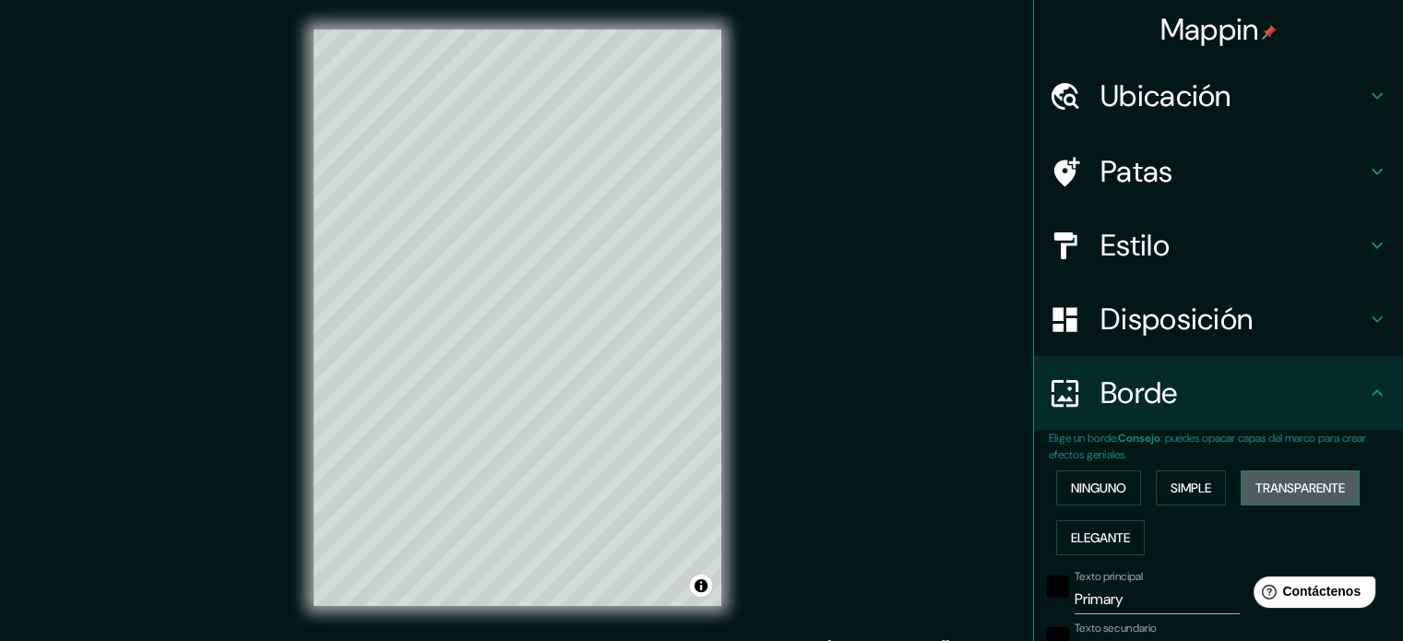
click at [1284, 487] on font "Transparente" at bounding box center [1299, 488] width 89 height 17
click at [1083, 534] on font "Elegante" at bounding box center [1100, 537] width 59 height 17
click at [1096, 486] on font "Ninguno" at bounding box center [1098, 488] width 55 height 17
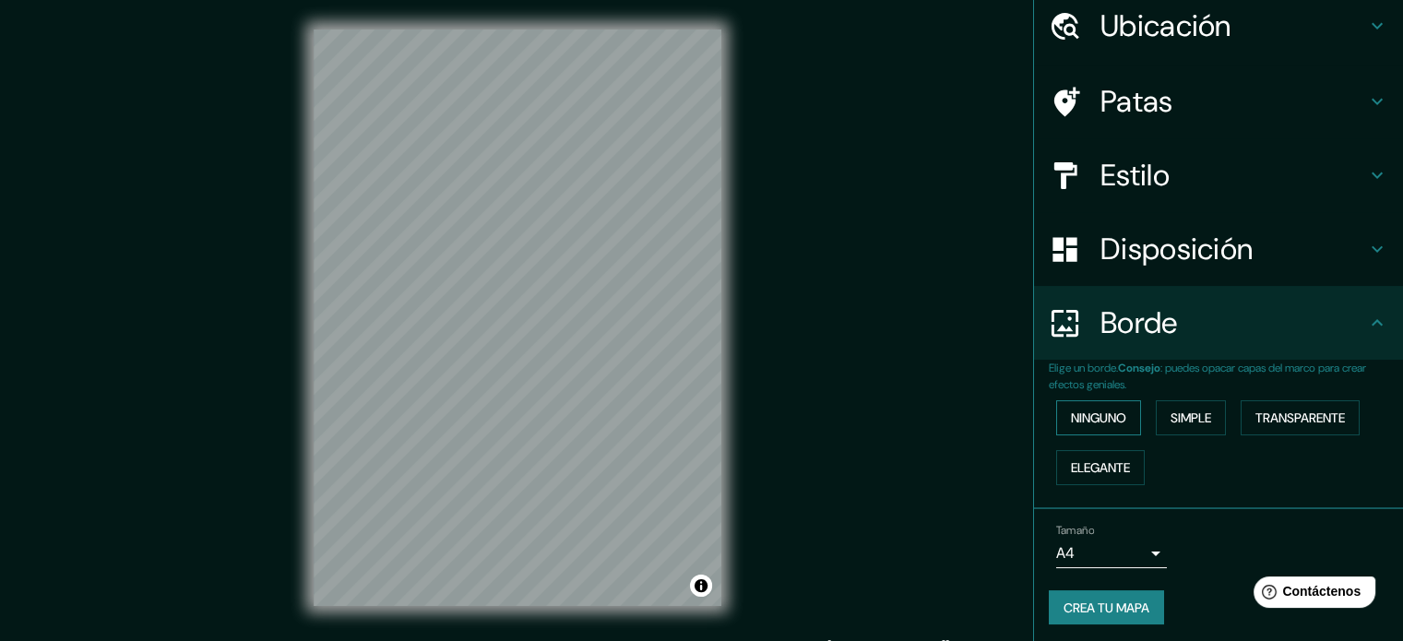
scroll to position [74, 0]
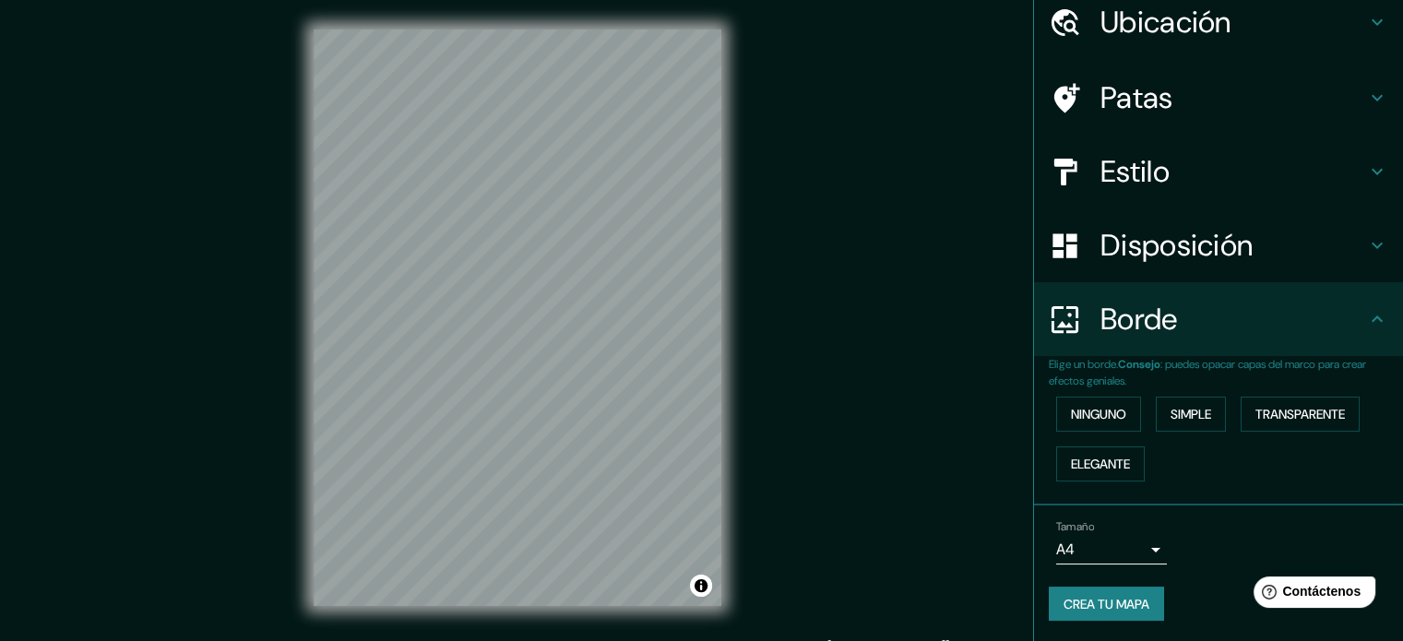
click at [1197, 302] on h4 "Borde" at bounding box center [1233, 319] width 266 height 37
click at [1239, 249] on font "Disposición" at bounding box center [1176, 245] width 152 height 39
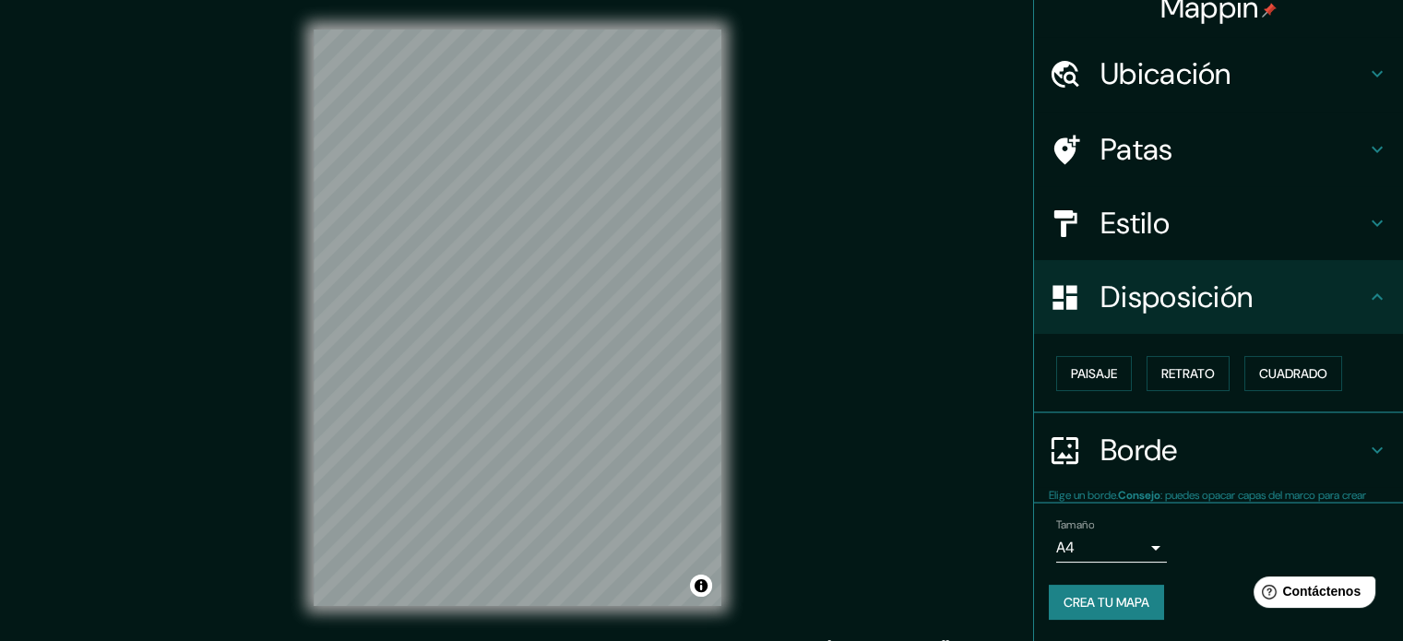
scroll to position [22, 0]
click at [1188, 373] on font "Retrato" at bounding box center [1187, 373] width 53 height 17
click at [1049, 356] on div "Paisaje Retrato Cuadrado" at bounding box center [1226, 374] width 354 height 50
click at [1071, 362] on font "Paisaje" at bounding box center [1094, 374] width 46 height 24
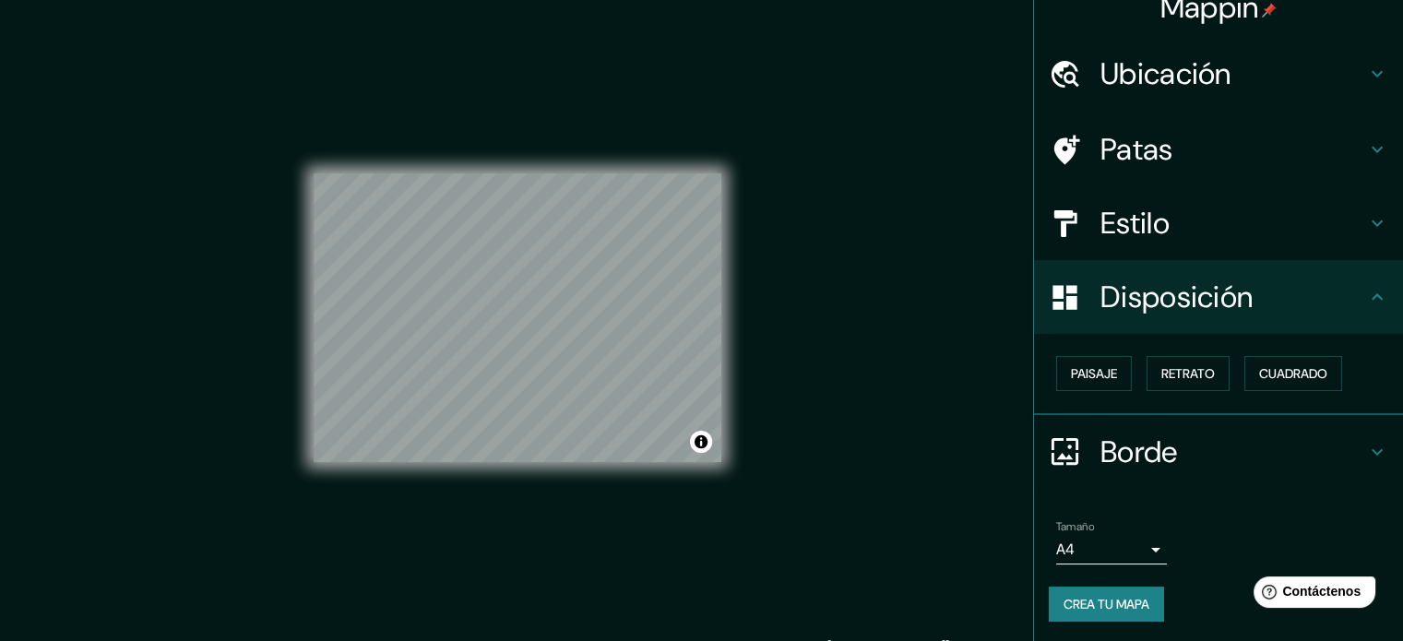
click at [1131, 600] on font "Crea tu mapa" at bounding box center [1106, 604] width 86 height 17
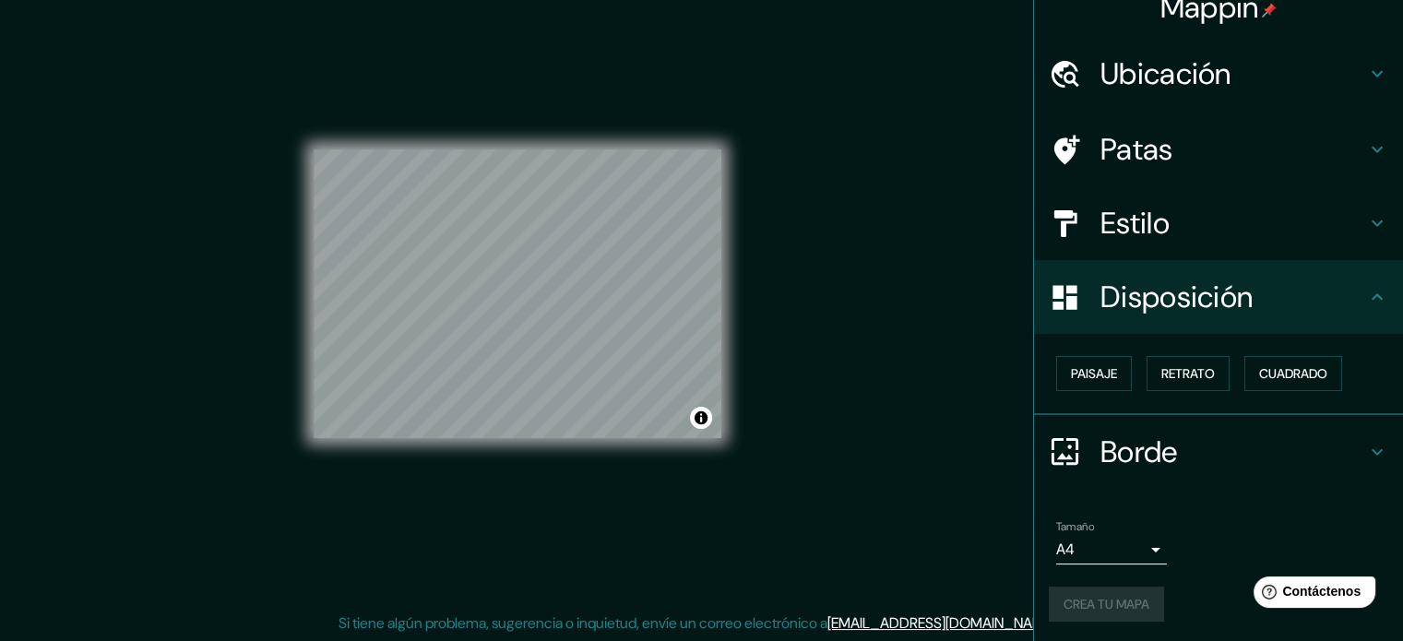
click at [1098, 600] on div "Crea tu mapa" at bounding box center [1218, 604] width 339 height 35
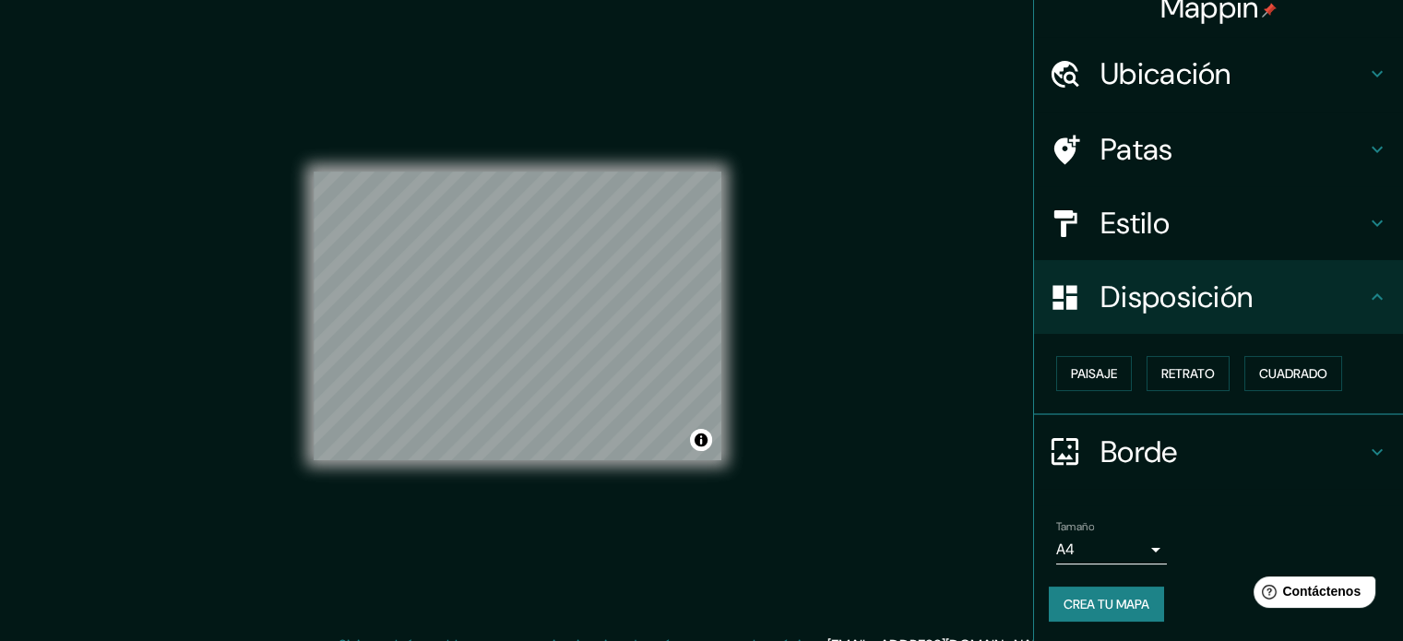
scroll to position [0, 0]
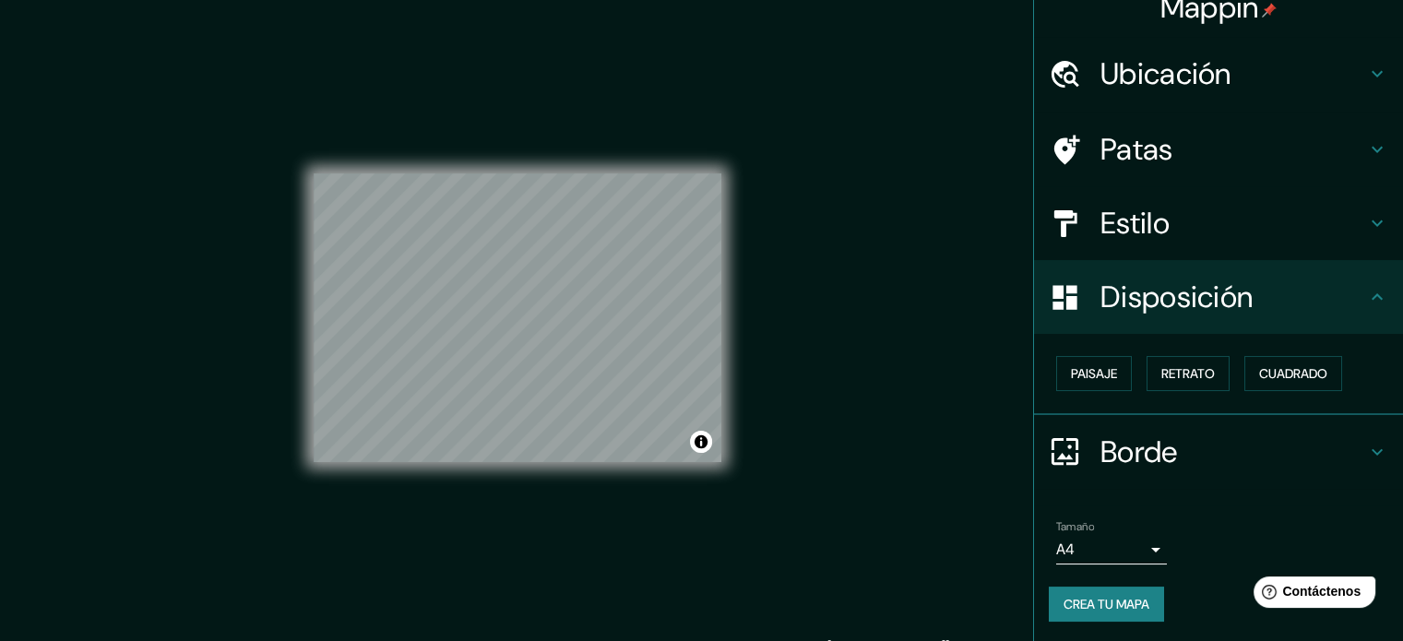
click at [1131, 604] on font "Crea tu mapa" at bounding box center [1106, 604] width 86 height 17
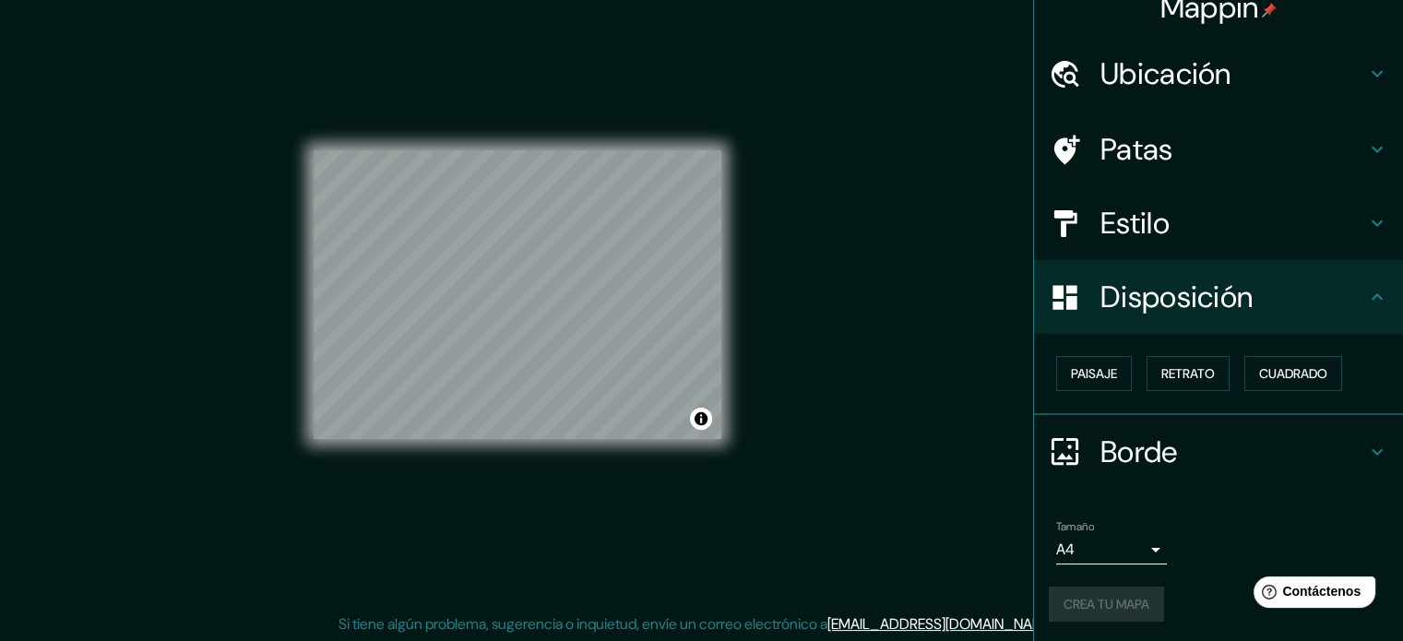
scroll to position [24, 0]
click at [1337, 295] on h4 "Disposición" at bounding box center [1233, 297] width 266 height 37
click at [1298, 438] on h4 "Borde" at bounding box center [1233, 451] width 266 height 37
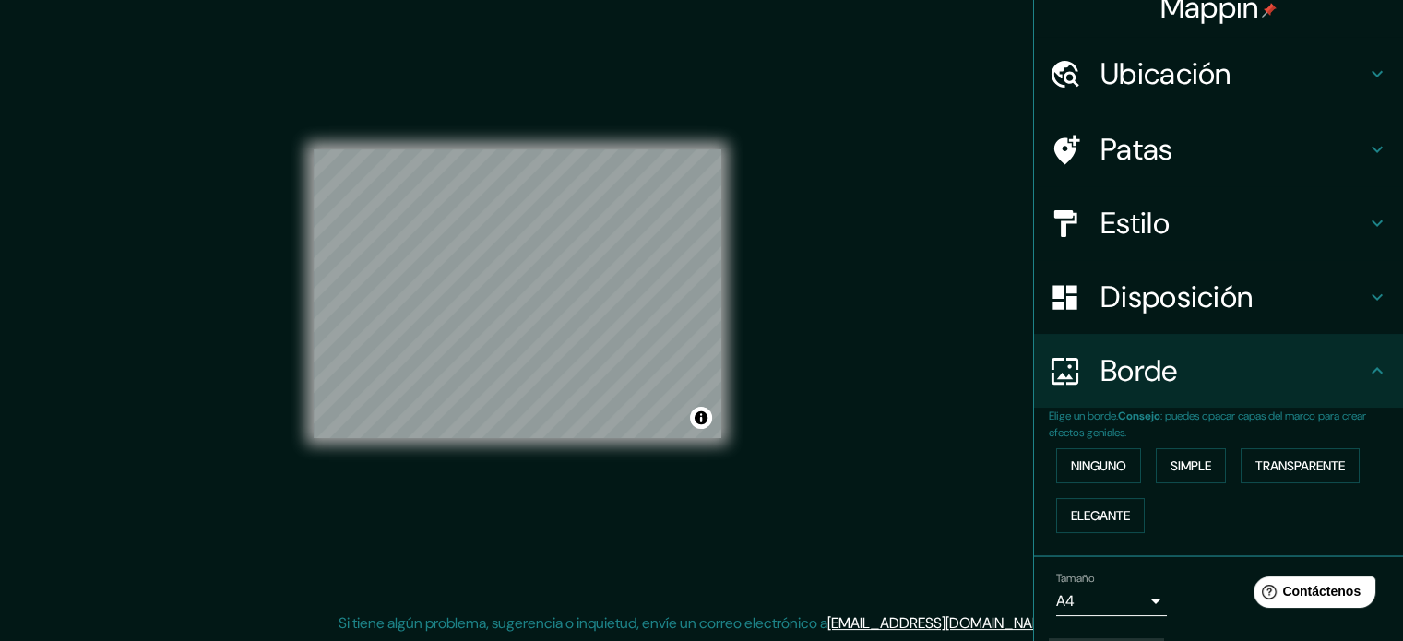
click at [1306, 383] on h4 "Borde" at bounding box center [1233, 370] width 266 height 37
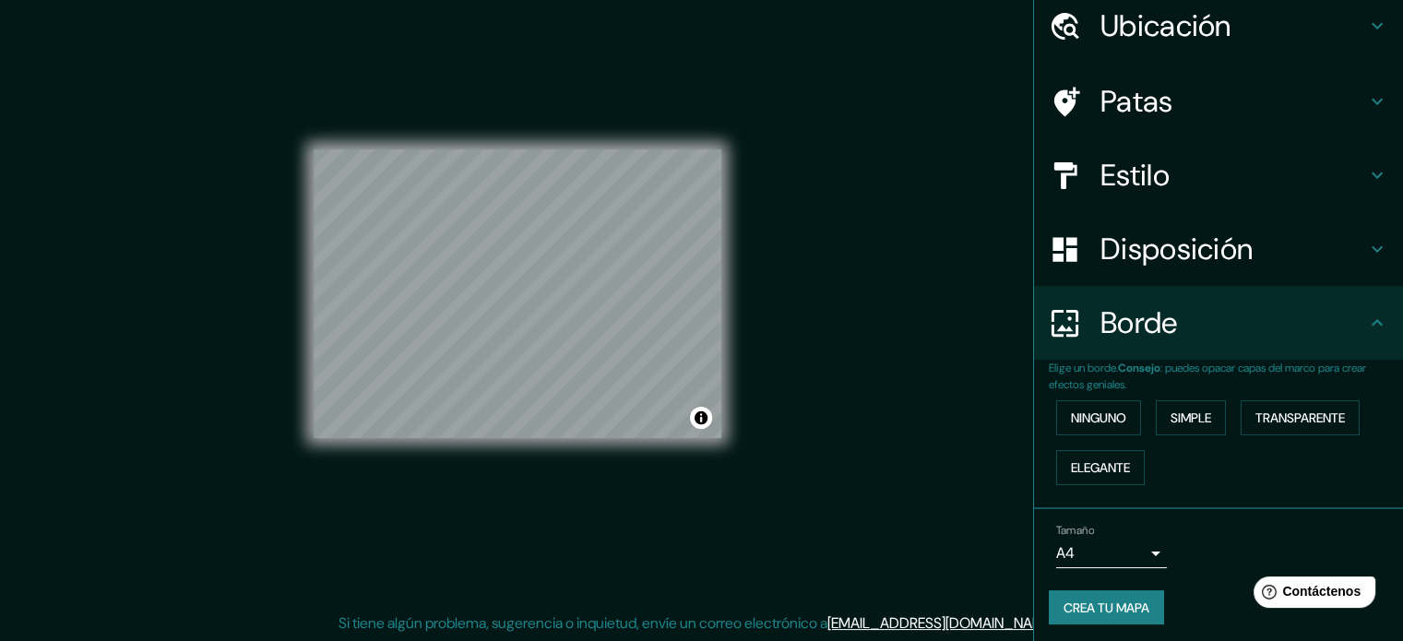
scroll to position [74, 0]
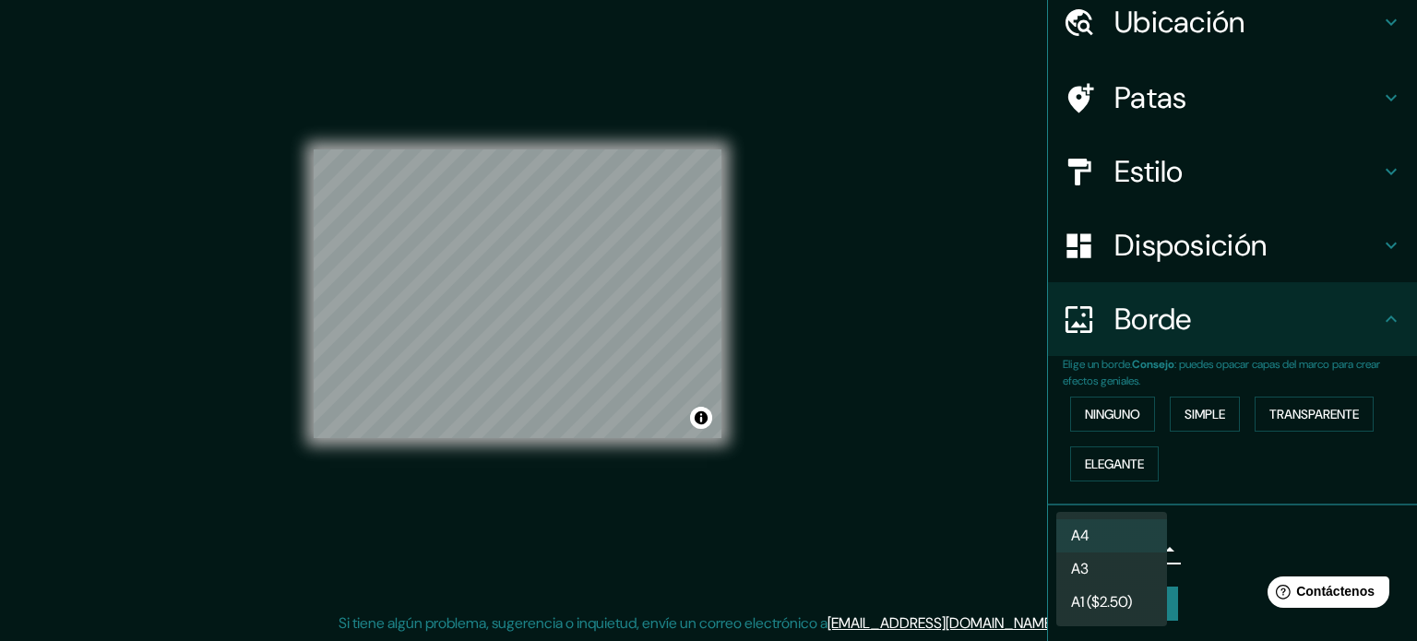
click at [1136, 539] on body "Mappin Ubicación Puebla, Puebla, México Patas Estilo Disposición Borde Elige un…" at bounding box center [708, 296] width 1417 height 641
click at [1133, 563] on li "A3" at bounding box center [1111, 570] width 111 height 34
click at [1136, 541] on body "Mappin Ubicación Puebla, Puebla, México Patas Estilo Disposición Borde Elige un…" at bounding box center [708, 296] width 1417 height 641
click at [1135, 530] on li "A4" at bounding box center [1111, 536] width 111 height 34
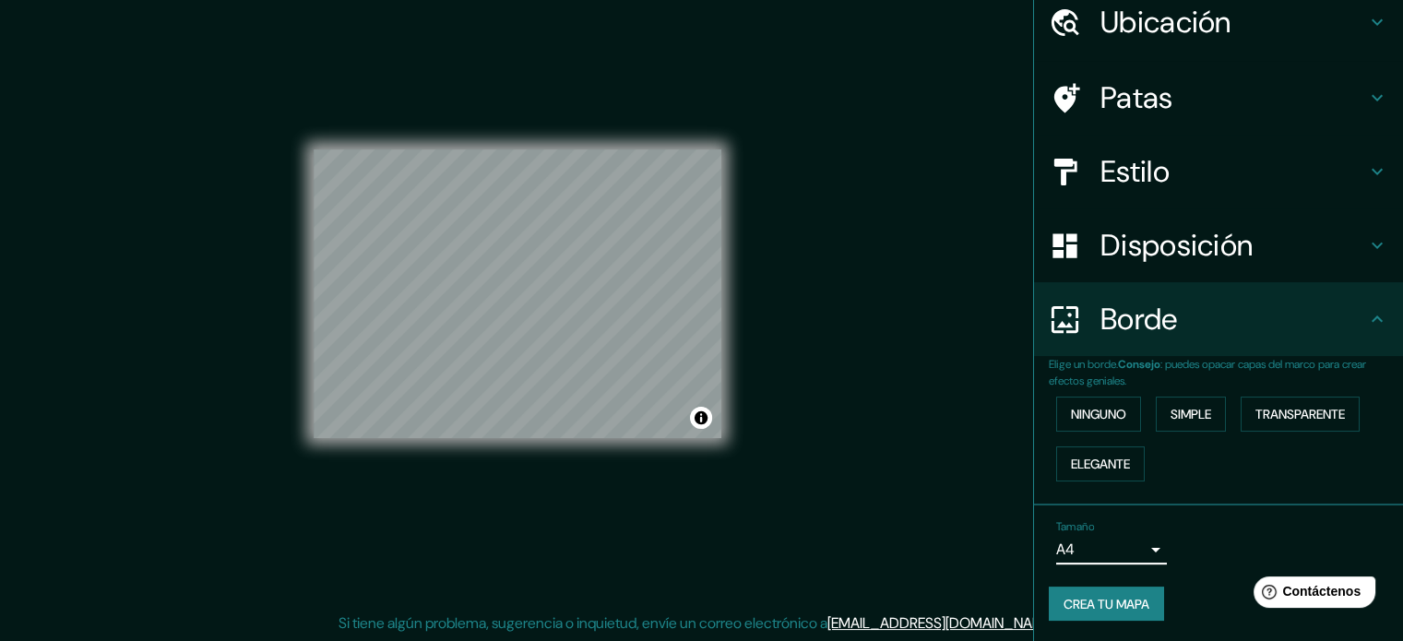
click at [1125, 597] on font "Crea tu mapa" at bounding box center [1106, 604] width 86 height 17
click at [1138, 596] on font "Crea tu mapa" at bounding box center [1106, 604] width 86 height 17
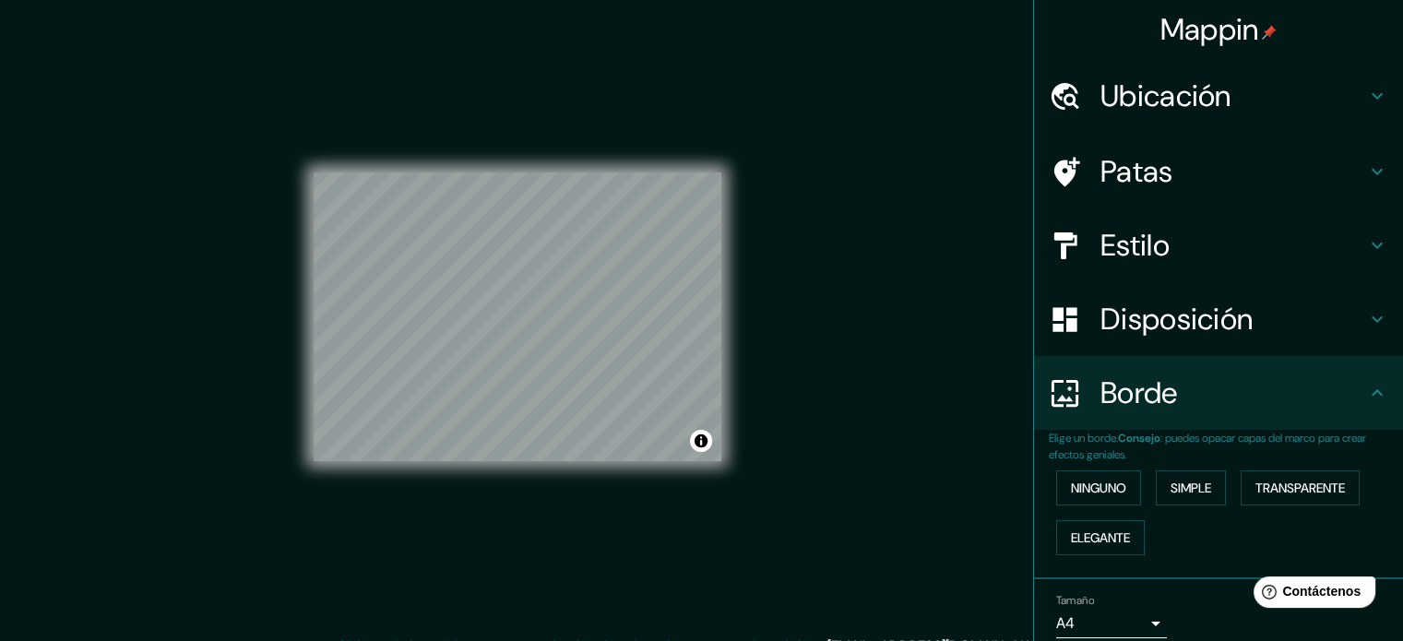
scroll to position [0, 0]
click at [694, 436] on button "Activar o desactivar atribución" at bounding box center [701, 442] width 22 height 22
click at [832, 369] on div "Mappin Ubicación Puebla, Puebla, México Patas Estilo Disposición Borde Elige un…" at bounding box center [701, 333] width 1403 height 666
click at [702, 438] on button "Activar o desactivar atribución" at bounding box center [701, 442] width 22 height 22
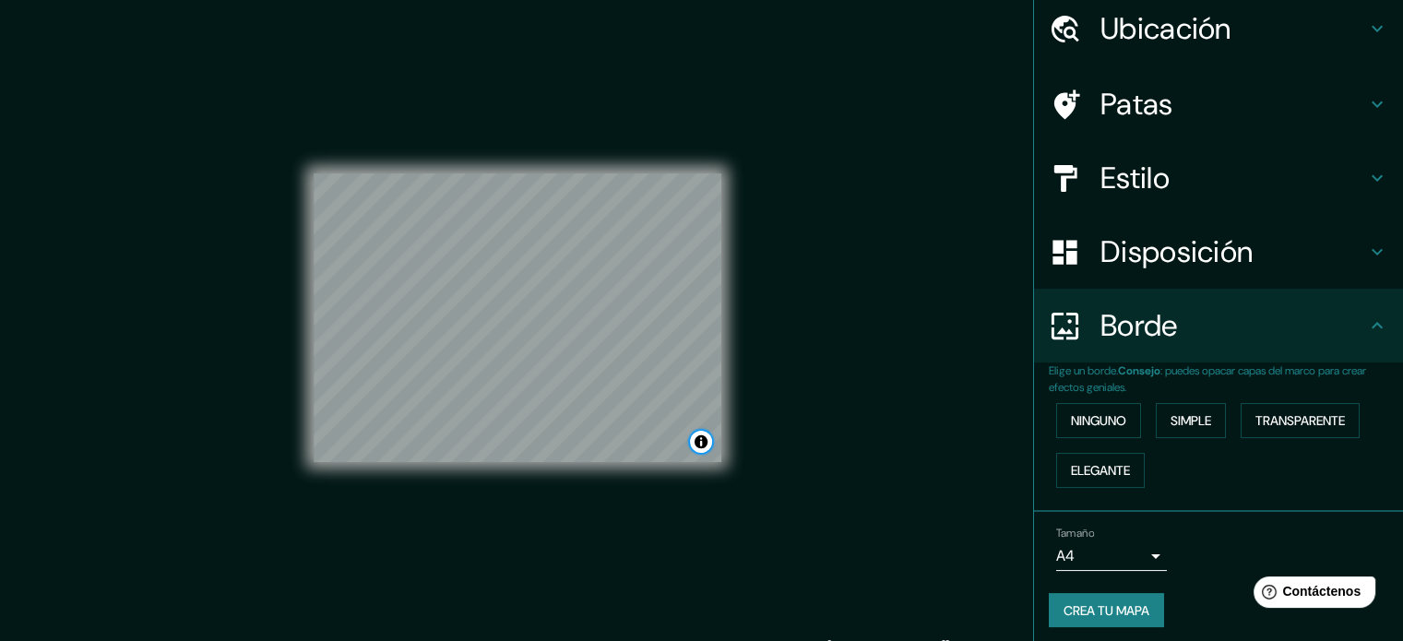
scroll to position [74, 0]
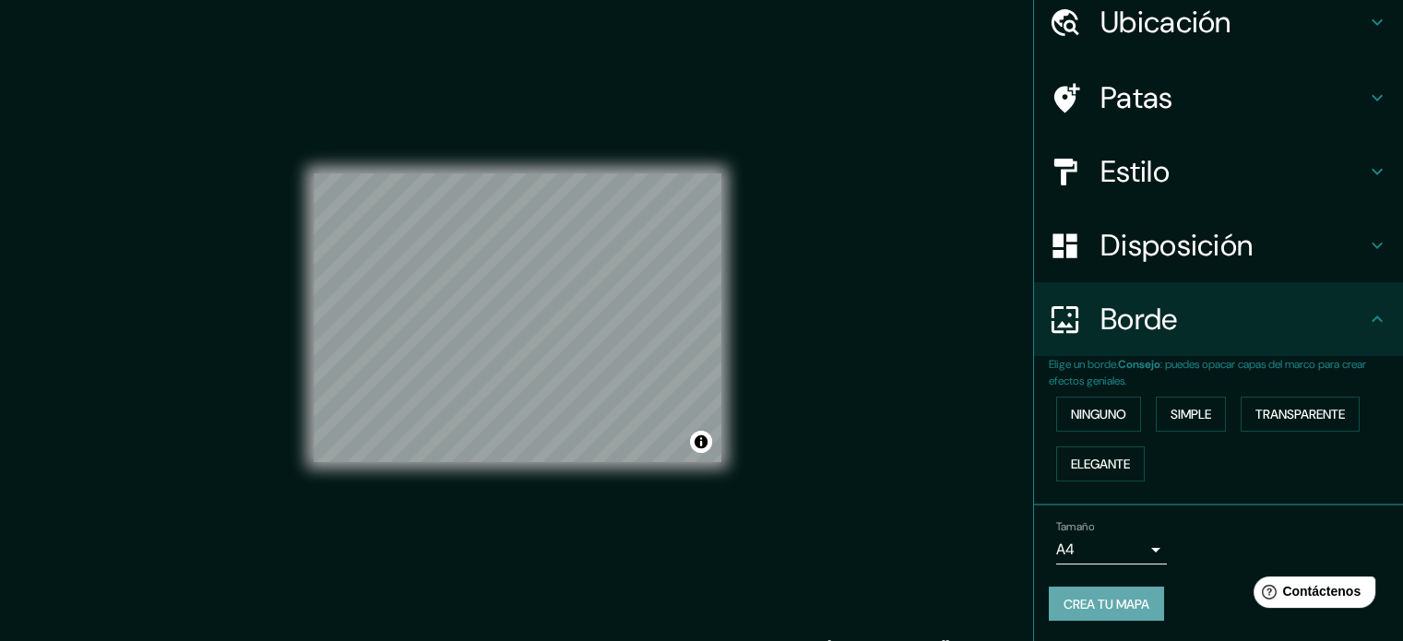
click at [1137, 600] on font "Crea tu mapa" at bounding box center [1106, 604] width 86 height 17
